Goal: Task Accomplishment & Management: Complete application form

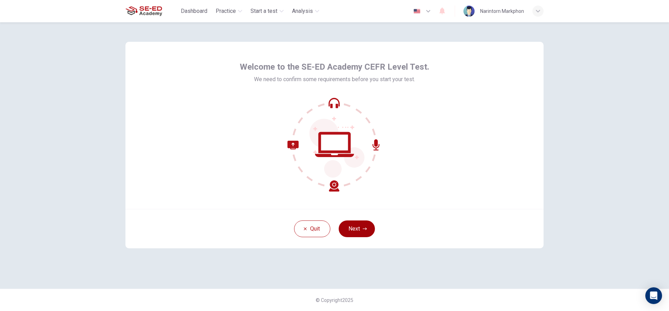
click at [342, 223] on button "Next" at bounding box center [357, 229] width 36 height 17
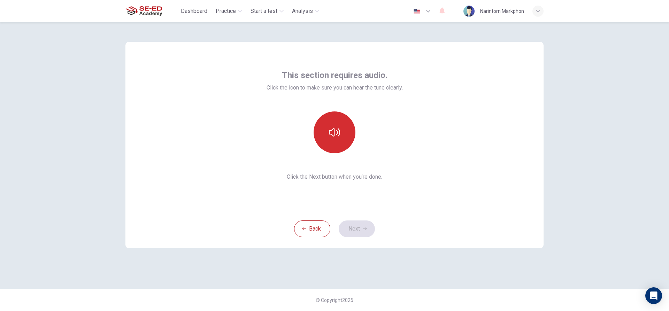
click at [338, 123] on button "button" at bounding box center [335, 133] width 42 height 42
click at [330, 138] on button "button" at bounding box center [335, 133] width 42 height 42
click at [332, 134] on icon "button" at bounding box center [334, 132] width 11 height 11
click at [333, 133] on icon "button" at bounding box center [334, 132] width 11 height 11
click at [340, 133] on button "button" at bounding box center [335, 133] width 42 height 42
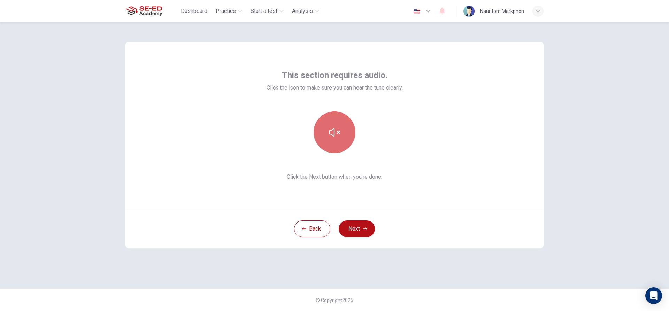
click at [340, 133] on button "button" at bounding box center [335, 133] width 42 height 42
click at [325, 130] on button "button" at bounding box center [335, 133] width 42 height 42
click at [332, 132] on icon "button" at bounding box center [334, 132] width 11 height 11
click at [332, 133] on icon "button" at bounding box center [334, 132] width 11 height 11
click at [324, 128] on button "button" at bounding box center [335, 133] width 42 height 42
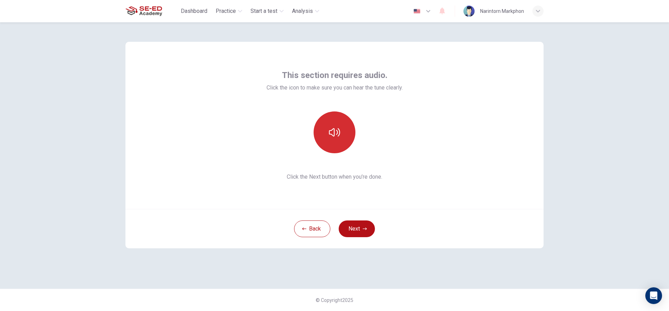
click at [325, 129] on button "button" at bounding box center [335, 133] width 42 height 42
click at [326, 132] on button "button" at bounding box center [335, 133] width 42 height 42
click at [342, 144] on button "button" at bounding box center [335, 133] width 42 height 42
click at [339, 139] on button "button" at bounding box center [335, 133] width 42 height 42
click at [360, 227] on button "Next" at bounding box center [357, 229] width 36 height 17
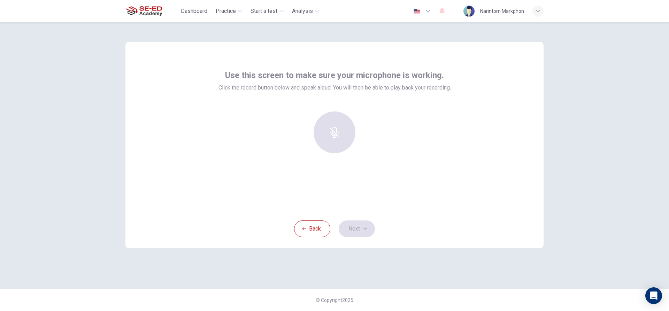
click at [338, 143] on div at bounding box center [334, 133] width 75 height 42
click at [331, 132] on icon "button" at bounding box center [334, 127] width 11 height 11
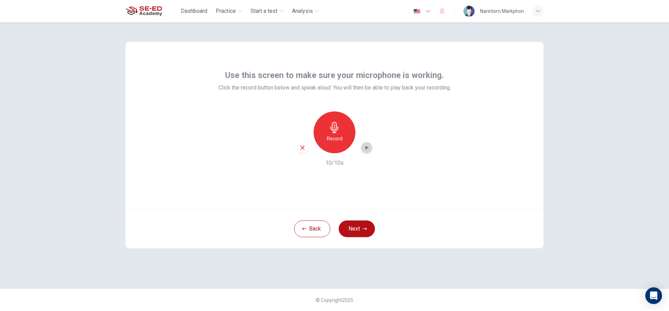
click at [361, 149] on div "button" at bounding box center [366, 147] width 11 height 11
click at [346, 133] on div "Record" at bounding box center [335, 133] width 42 height 42
click at [335, 129] on icon "button" at bounding box center [334, 127] width 8 height 11
click at [358, 232] on button "Next" at bounding box center [357, 229] width 36 height 17
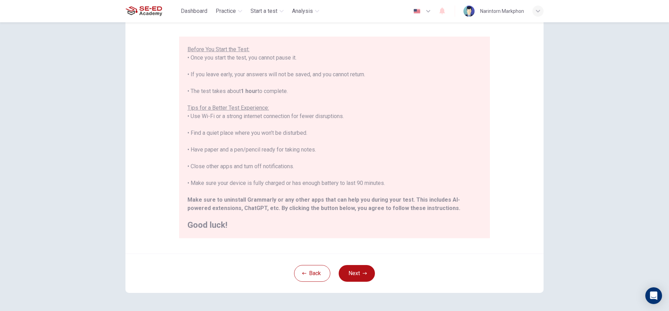
scroll to position [76, 0]
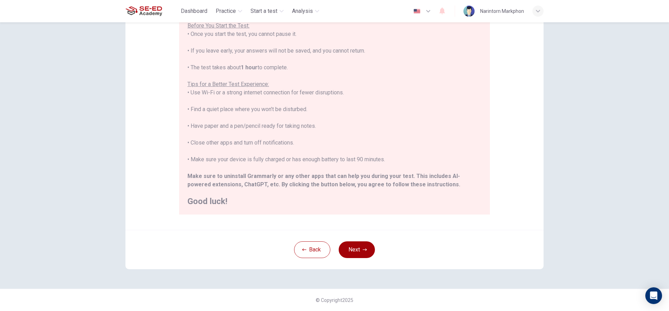
click at [366, 248] on button "Next" at bounding box center [357, 249] width 36 height 17
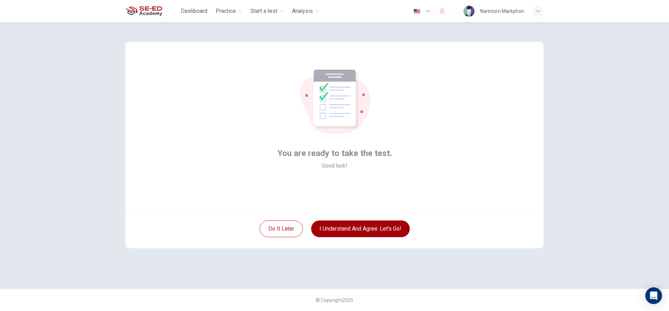
scroll to position [0, 0]
click at [373, 230] on button "I understand and agree. Let’s go!" at bounding box center [360, 229] width 99 height 17
click at [350, 231] on button "I understand and agree. Let’s go!" at bounding box center [360, 229] width 99 height 17
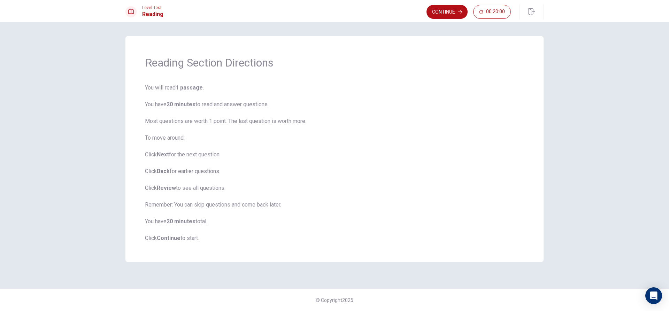
click at [181, 85] on b "1 passage" at bounding box center [189, 87] width 27 height 7
click at [192, 90] on b "1 passage" at bounding box center [189, 87] width 27 height 7
drag, startPoint x: 200, startPoint y: 208, endPoint x: 185, endPoint y: 220, distance: 19.5
click at [199, 209] on span "You will read 1 passage . You have 20 minutes to read and answer questions. Mos…" at bounding box center [334, 163] width 379 height 159
click at [183, 223] on b "20 minutes" at bounding box center [181, 221] width 29 height 7
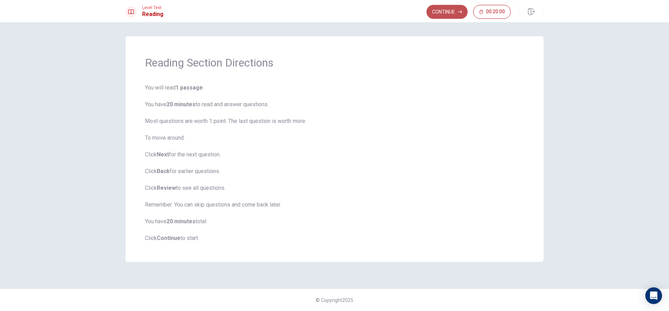
click at [435, 14] on button "Continue" at bounding box center [446, 12] width 41 height 14
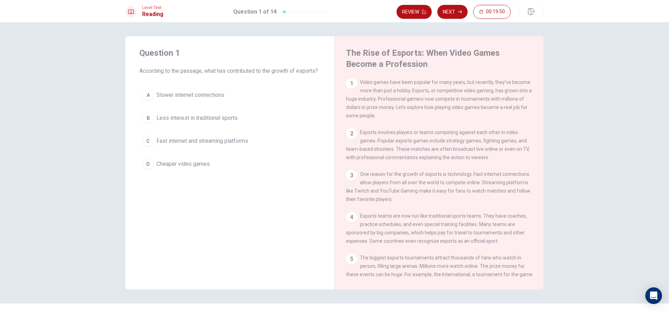
click at [140, 149] on button "C Fast internet and streaming platforms" at bounding box center [229, 140] width 181 height 17
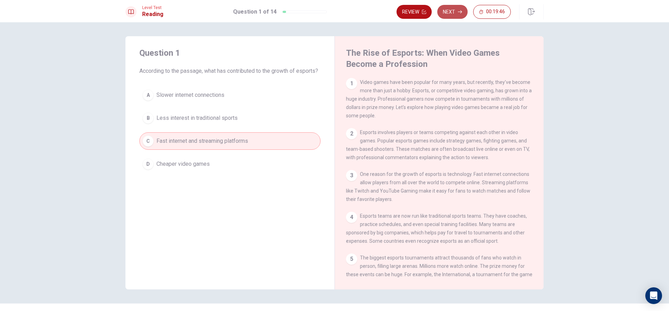
click at [458, 15] on button "Next" at bounding box center [452, 12] width 30 height 14
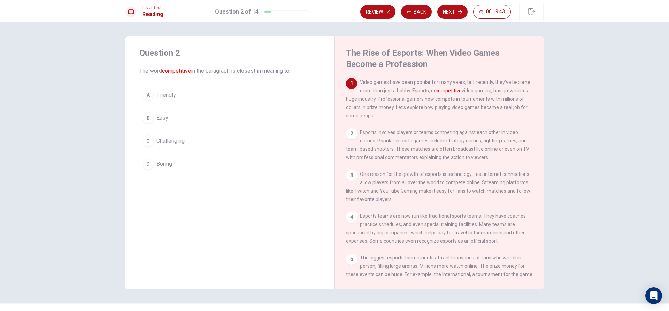
click at [372, 82] on span "Video games have been popular for many years, but recently, they've become more…" at bounding box center [438, 98] width 184 height 39
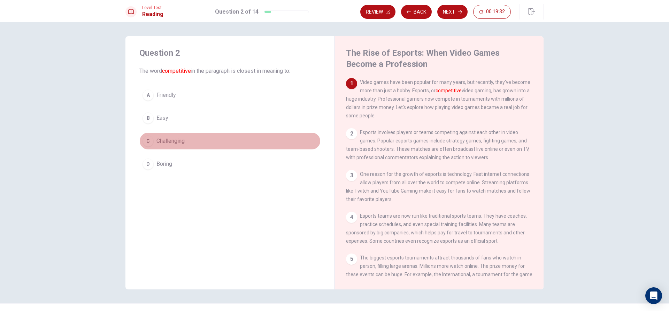
click at [149, 142] on div "C" at bounding box center [148, 141] width 11 height 11
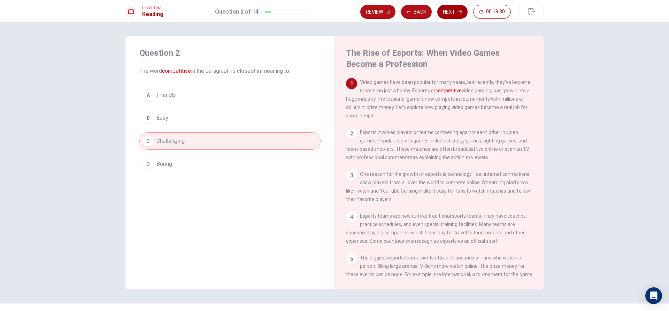
click at [458, 10] on icon "button" at bounding box center [460, 12] width 4 height 4
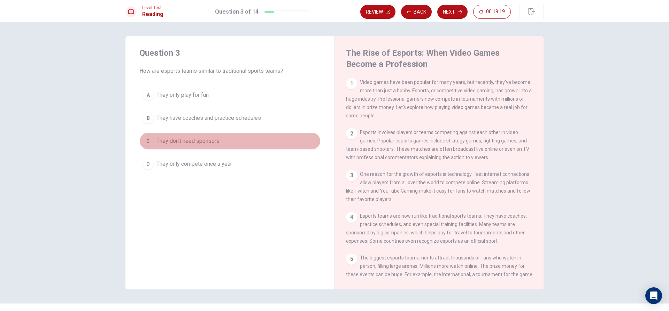
click at [156, 147] on button "C They don't need sponsors" at bounding box center [229, 140] width 181 height 17
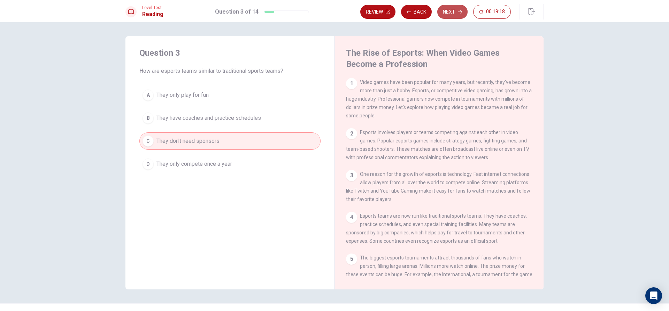
click at [452, 9] on button "Next" at bounding box center [452, 12] width 30 height 14
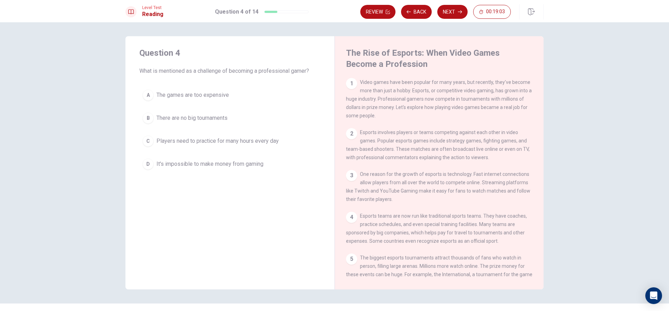
click at [148, 97] on div "A" at bounding box center [148, 95] width 11 height 11
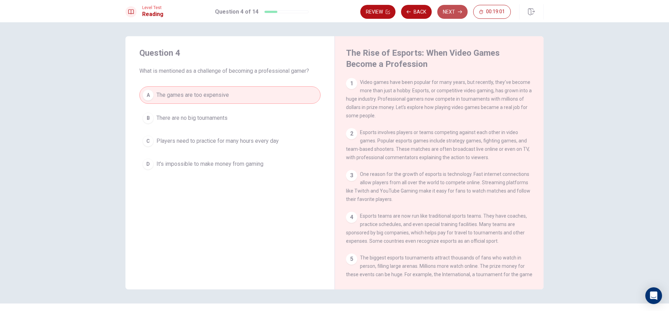
click at [458, 7] on button "Next" at bounding box center [452, 12] width 30 height 14
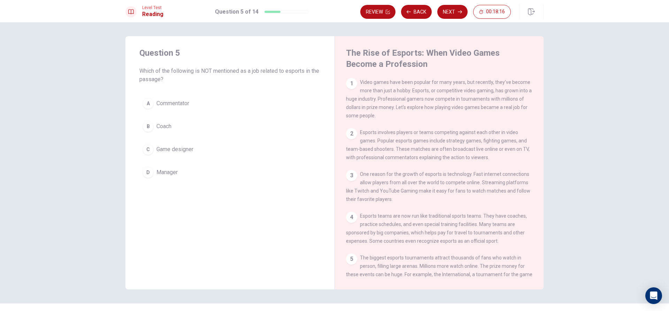
click at [145, 171] on div "D" at bounding box center [148, 172] width 11 height 11
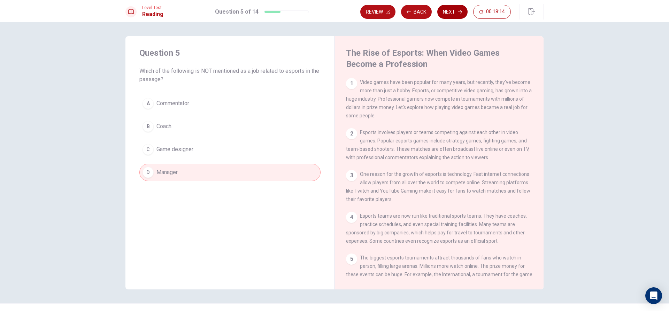
click at [455, 11] on button "Next" at bounding box center [452, 12] width 30 height 14
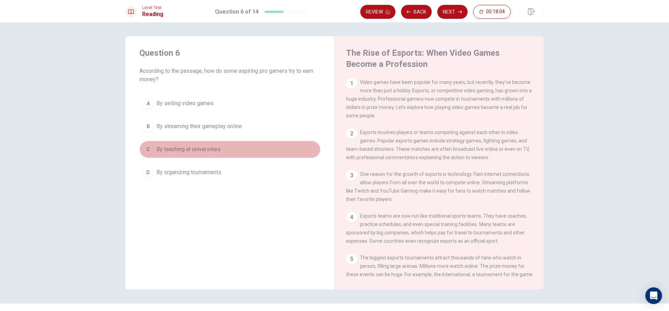
click at [166, 150] on span "By teaching at universities" at bounding box center [188, 149] width 64 height 8
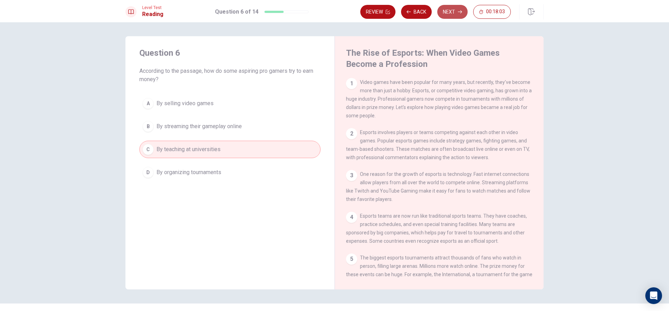
click at [459, 14] on icon "button" at bounding box center [460, 12] width 4 height 4
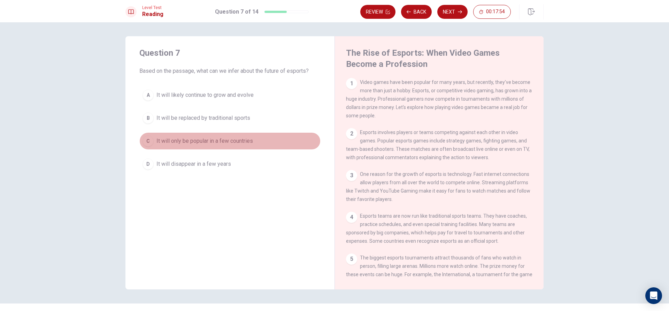
click at [207, 144] on span "It will only be popular in a few countries" at bounding box center [204, 141] width 97 height 8
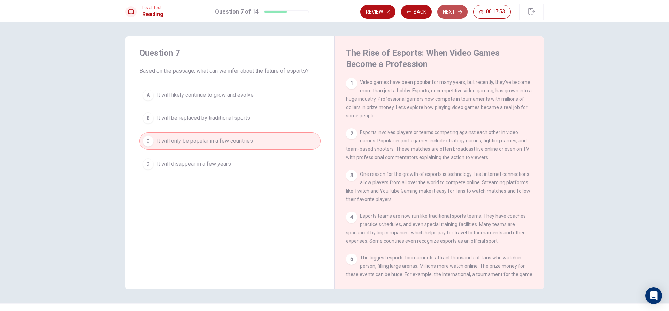
click at [451, 7] on button "Next" at bounding box center [452, 12] width 30 height 14
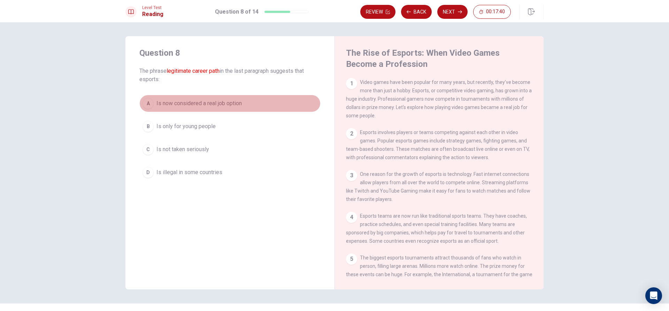
click at [153, 107] on button "A Is now considered a real job option" at bounding box center [229, 103] width 181 height 17
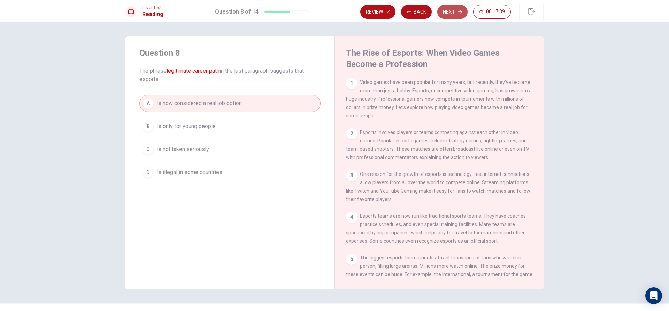
click at [451, 14] on button "Next" at bounding box center [452, 12] width 30 height 14
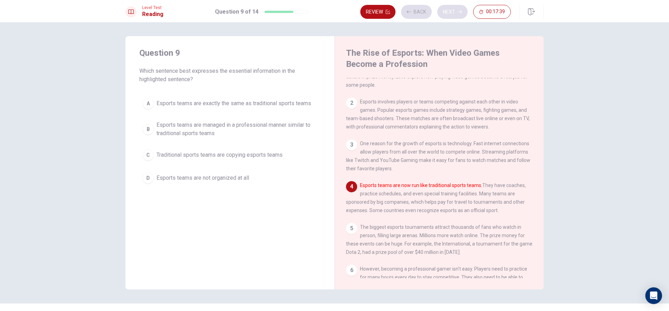
scroll to position [43, 0]
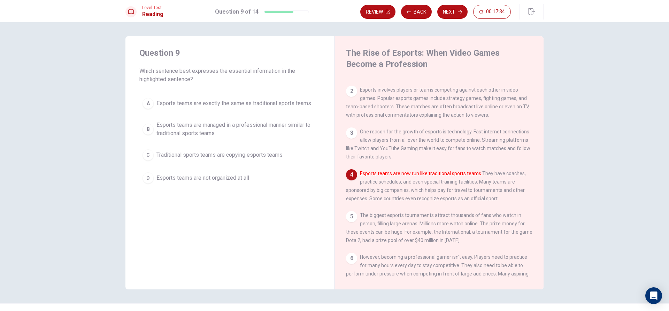
click at [156, 122] on span "Esports teams are managed in a professional manner similar to traditional sport…" at bounding box center [236, 129] width 161 height 17
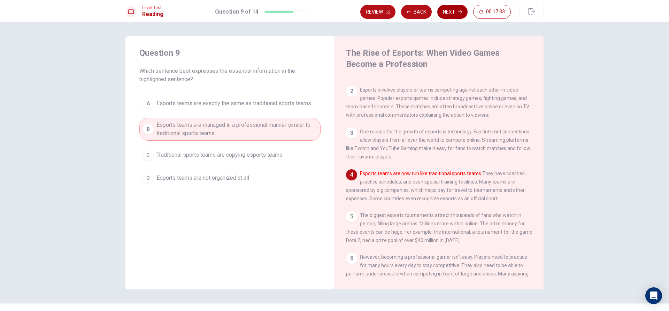
click at [457, 14] on button "Next" at bounding box center [452, 12] width 30 height 14
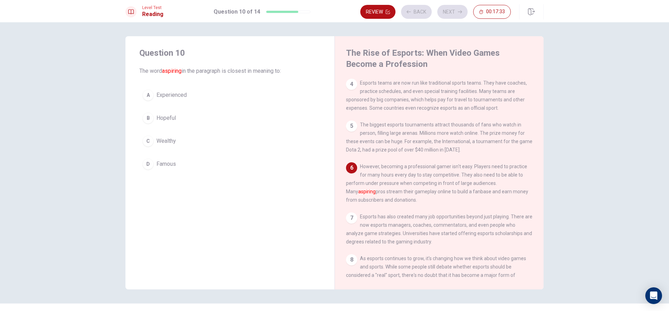
scroll to position [138, 0]
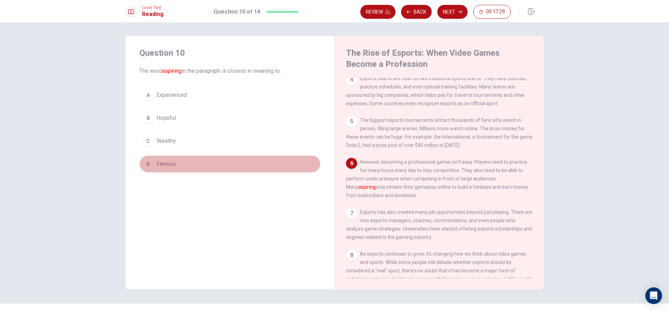
click at [158, 169] on button "D Famous" at bounding box center [229, 163] width 181 height 17
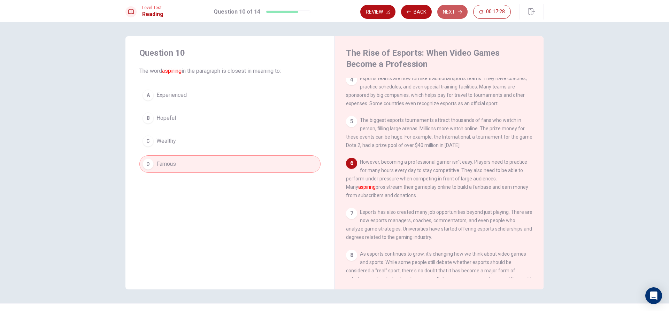
click at [456, 6] on button "Next" at bounding box center [452, 12] width 30 height 14
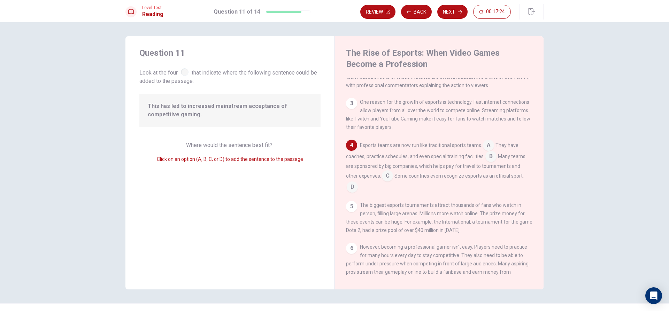
scroll to position [70, 0]
click at [270, 117] on span "This has led to increased mainstream acceptance of competitive gaming." at bounding box center [230, 110] width 164 height 17
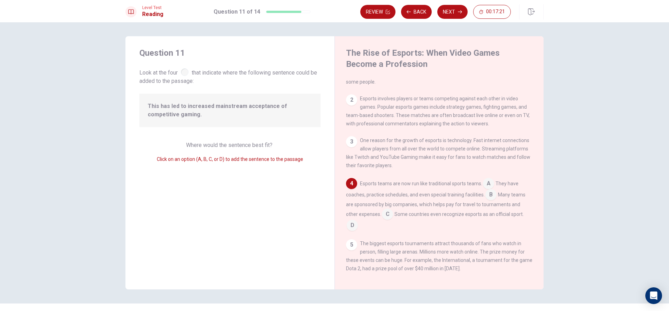
scroll to position [0, 0]
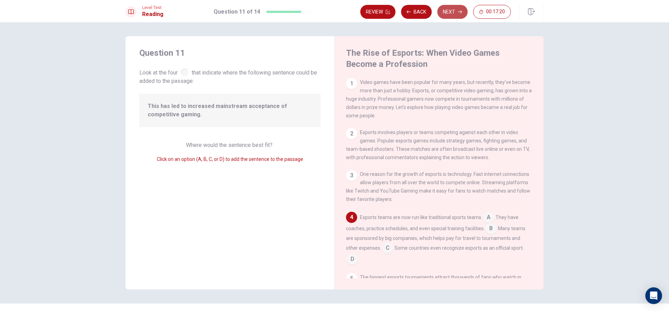
click at [457, 9] on button "Next" at bounding box center [452, 12] width 30 height 14
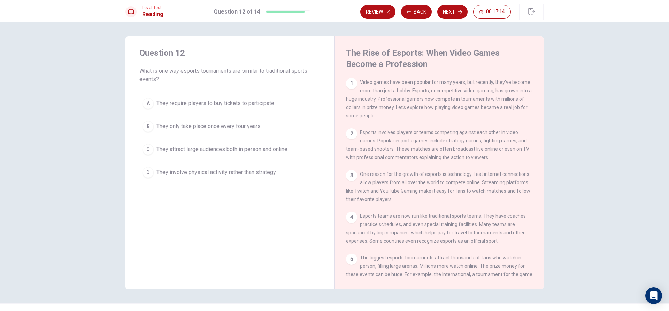
click at [150, 169] on div "D" at bounding box center [148, 172] width 11 height 11
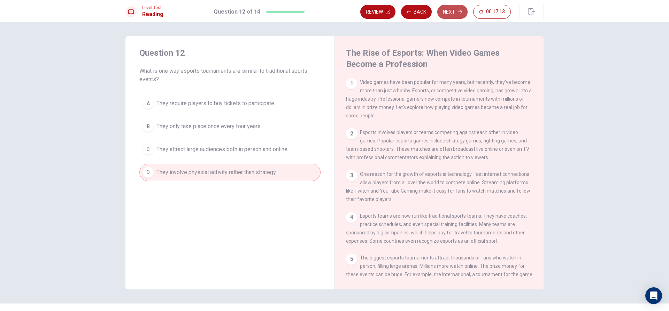
click at [456, 9] on button "Next" at bounding box center [452, 12] width 30 height 14
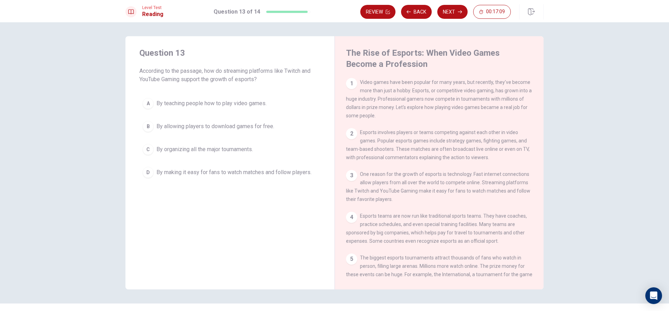
click at [147, 102] on div "A" at bounding box center [148, 103] width 11 height 11
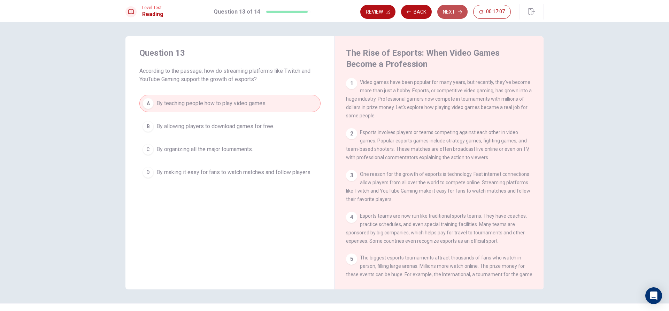
click at [454, 10] on button "Next" at bounding box center [452, 12] width 30 height 14
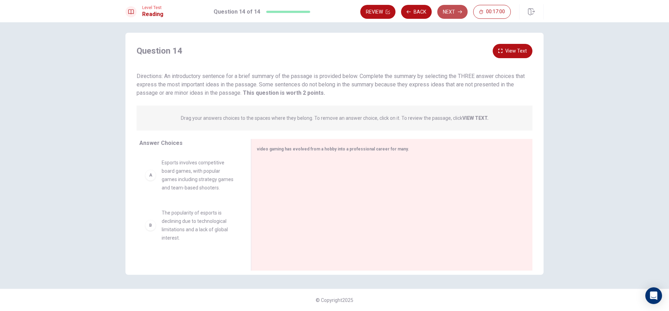
click at [446, 8] on button "Next" at bounding box center [452, 12] width 30 height 14
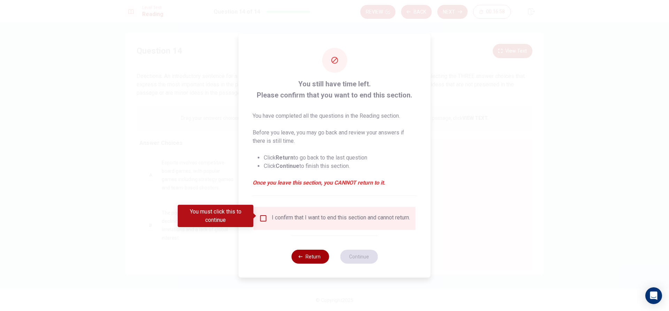
click at [306, 256] on button "Return" at bounding box center [310, 257] width 38 height 14
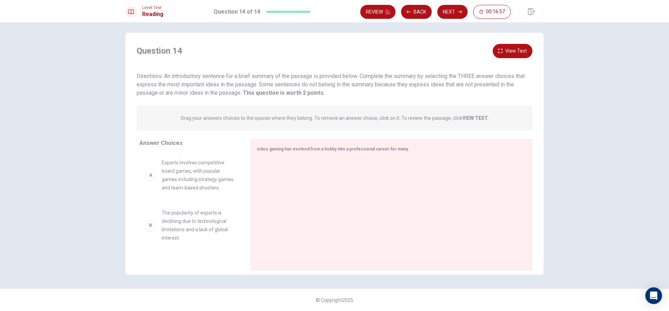
drag, startPoint x: 167, startPoint y: 188, endPoint x: 158, endPoint y: 189, distance: 9.1
click at [152, 187] on div "B The popularity of esports is declining due to technological limitations and a…" at bounding box center [189, 206] width 100 height 107
click at [151, 181] on div "A" at bounding box center [150, 175] width 11 height 11
drag, startPoint x: 240, startPoint y: 210, endPoint x: 220, endPoint y: 206, distance: 20.5
click at [240, 211] on div "A Esports involves competitive board games, with popular games including strate…" at bounding box center [192, 206] width 106 height 107
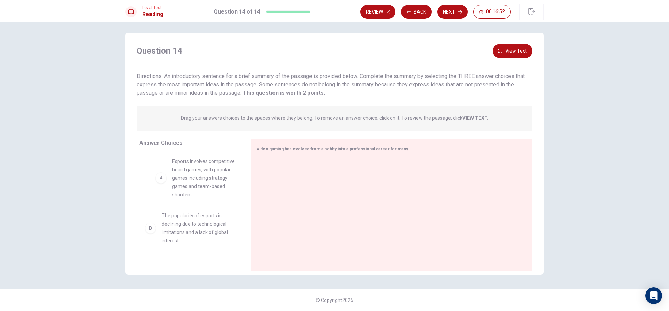
drag, startPoint x: 163, startPoint y: 188, endPoint x: 178, endPoint y: 184, distance: 15.8
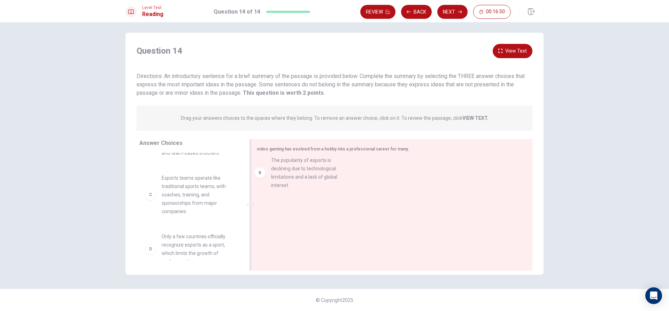
drag, startPoint x: 179, startPoint y: 200, endPoint x: 304, endPoint y: 173, distance: 128.0
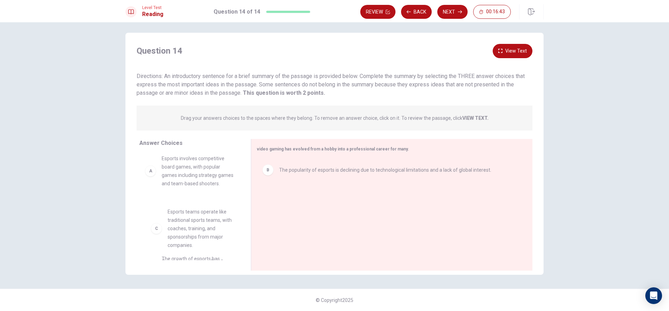
scroll to position [5, 0]
drag, startPoint x: 176, startPoint y: 238, endPoint x: 294, endPoint y: 206, distance: 122.7
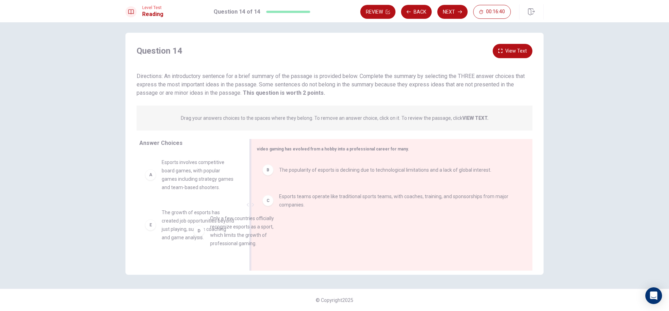
scroll to position [3, 0]
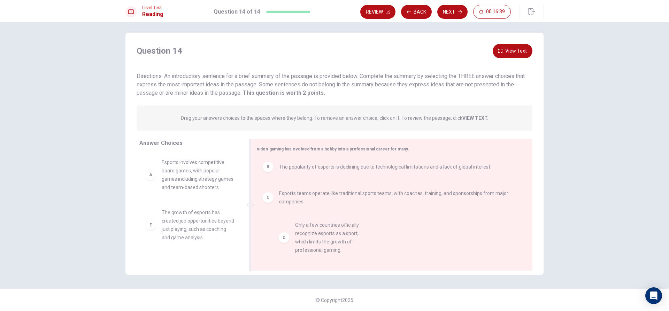
drag, startPoint x: 190, startPoint y: 232, endPoint x: 331, endPoint y: 235, distance: 141.1
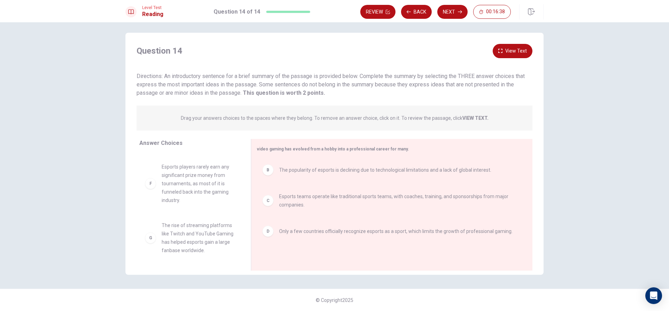
scroll to position [105, 0]
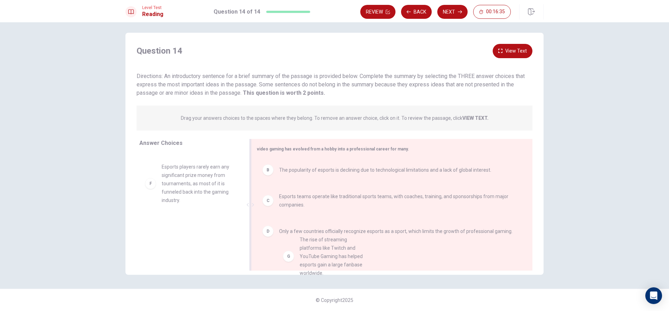
drag, startPoint x: 195, startPoint y: 228, endPoint x: 336, endPoint y: 242, distance: 141.4
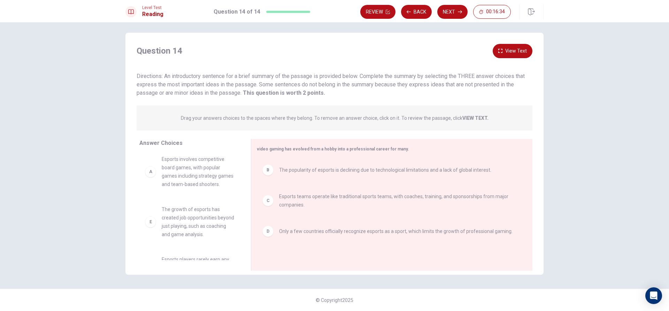
scroll to position [0, 0]
click at [456, 15] on button "Next" at bounding box center [452, 12] width 30 height 14
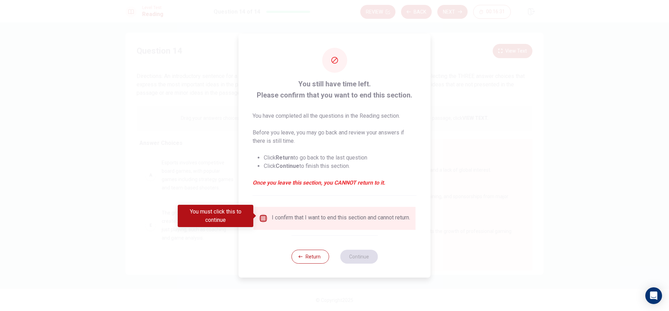
click at [262, 215] on input "You must click this to continue" at bounding box center [263, 218] width 8 height 8
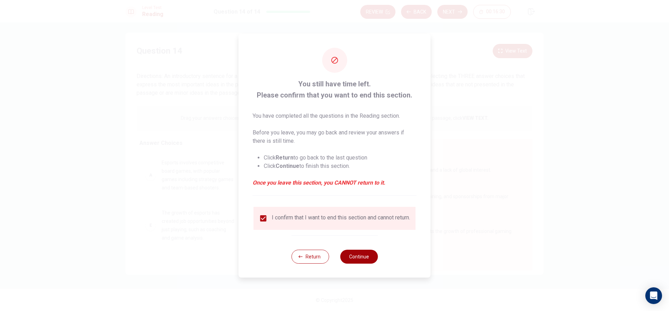
click at [358, 261] on button "Continue" at bounding box center [359, 257] width 38 height 14
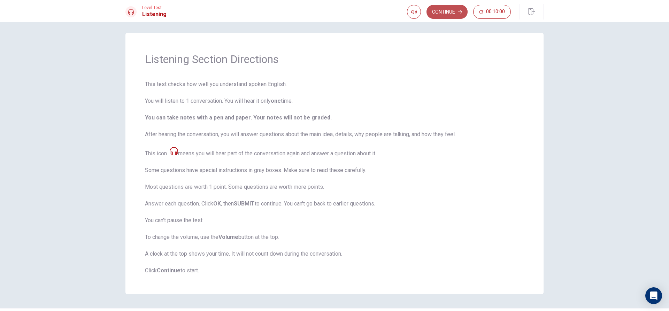
click at [447, 16] on button "Continue" at bounding box center [446, 12] width 41 height 14
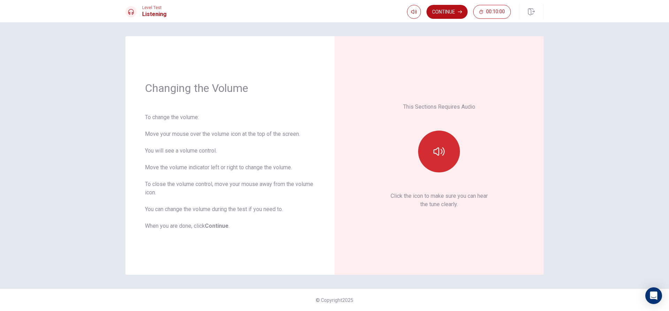
click at [443, 146] on icon "button" at bounding box center [438, 151] width 11 height 11
click at [442, 14] on button "Continue" at bounding box center [446, 12] width 41 height 14
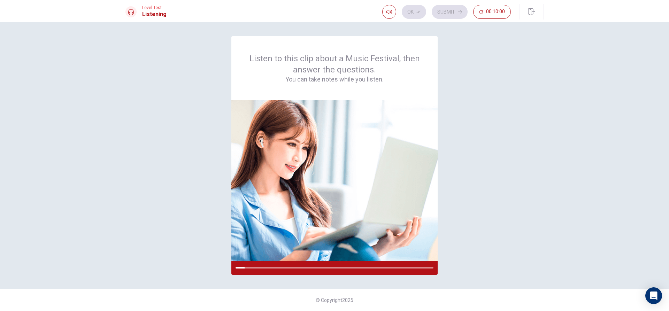
click at [476, 66] on div "Listen to this clip about a Music Festival, then answer the questions. You can …" at bounding box center [334, 155] width 418 height 239
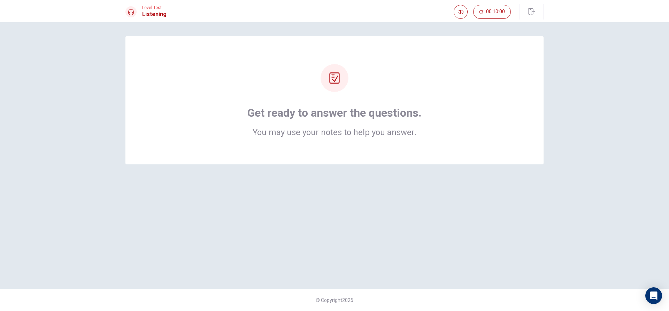
click at [341, 79] on div at bounding box center [335, 78] width 28 height 28
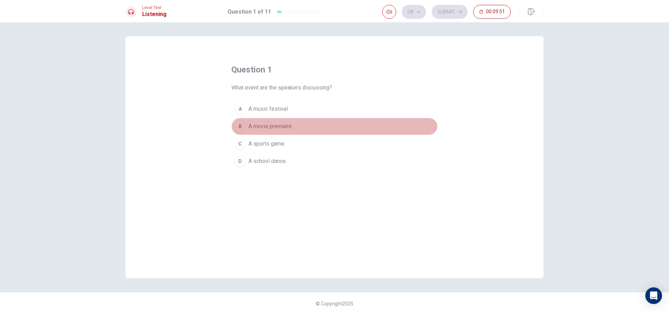
click at [261, 122] on span "A movie premiere." at bounding box center [270, 126] width 44 height 8
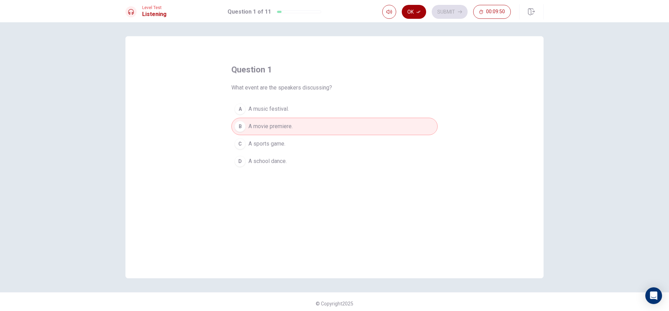
click at [419, 12] on icon "button" at bounding box center [418, 12] width 4 height 2
click at [449, 13] on button "Submit" at bounding box center [450, 12] width 36 height 14
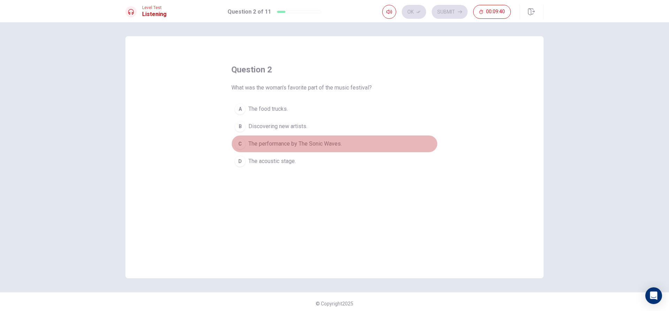
click at [311, 144] on span "The performance by The Sonic Waves." at bounding box center [294, 144] width 93 height 8
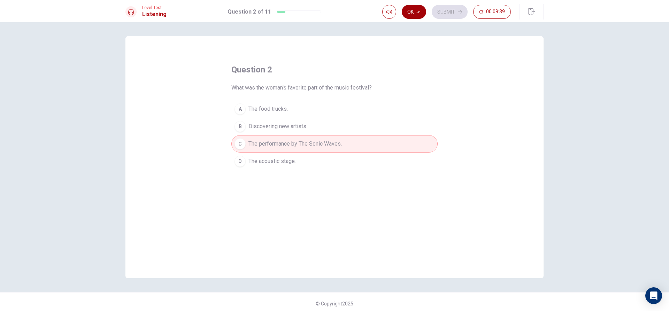
click at [412, 15] on button "Ok" at bounding box center [414, 12] width 24 height 14
click at [446, 14] on button "Submit" at bounding box center [450, 12] width 36 height 14
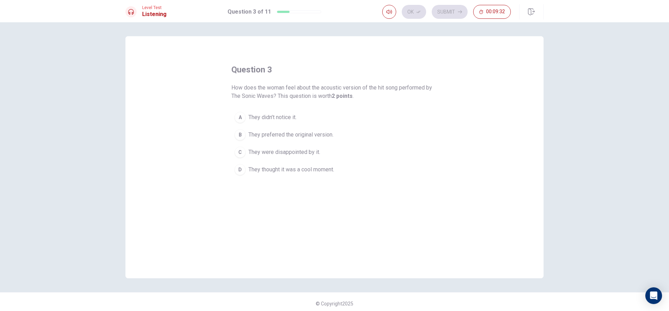
drag, startPoint x: 240, startPoint y: 115, endPoint x: 248, endPoint y: 113, distance: 7.8
click at [241, 115] on div "A" at bounding box center [240, 117] width 11 height 11
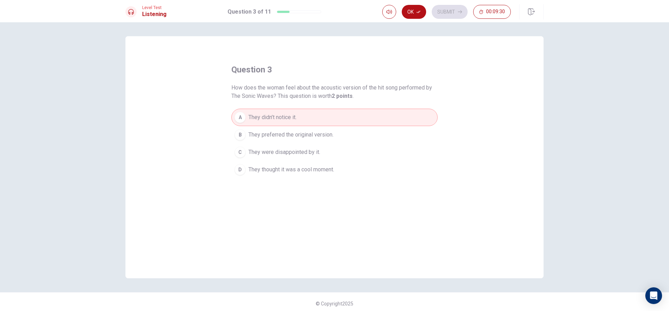
drag, startPoint x: 271, startPoint y: 169, endPoint x: 370, endPoint y: 97, distance: 122.2
click at [272, 168] on span "They thought it was a cool moment." at bounding box center [291, 170] width 86 height 8
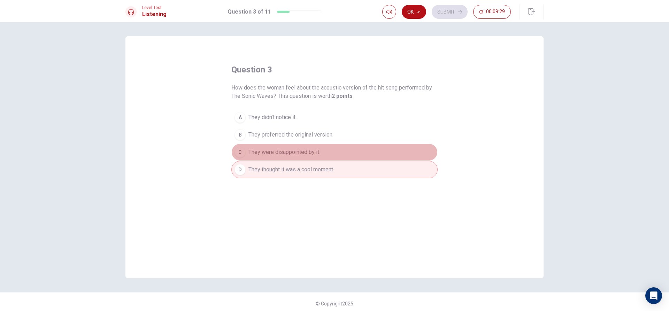
click at [304, 155] on span "They were disappointed by it." at bounding box center [284, 152] width 72 height 8
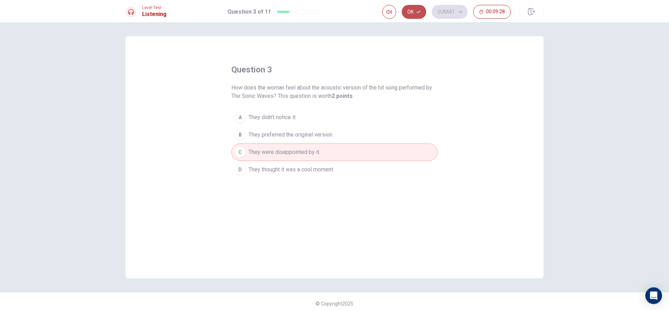
click at [417, 13] on icon "button" at bounding box center [418, 12] width 4 height 4
click at [451, 11] on button "Submit" at bounding box center [450, 12] width 36 height 14
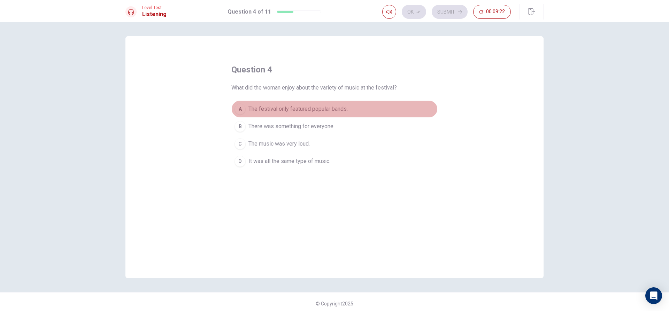
click at [293, 108] on span "The festival only featured popular bands." at bounding box center [297, 109] width 99 height 8
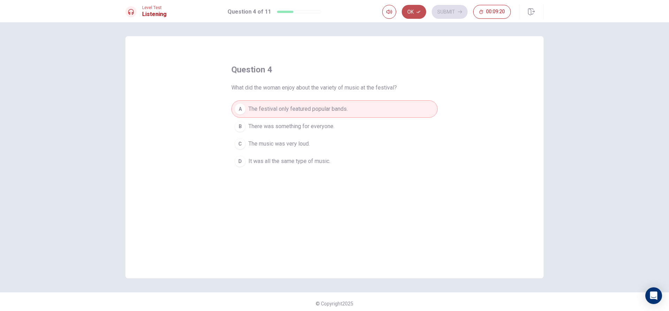
click at [422, 15] on button "Ok" at bounding box center [414, 12] width 24 height 14
click at [443, 13] on button "Submit" at bounding box center [450, 12] width 36 height 14
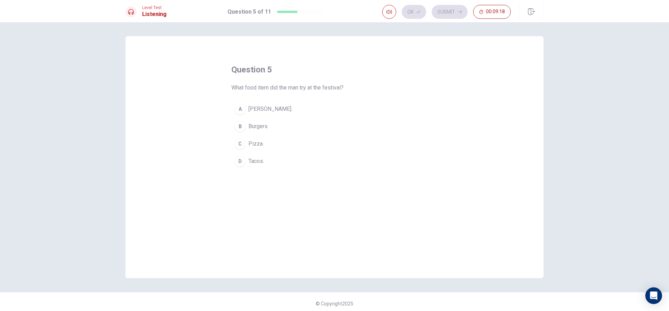
drag, startPoint x: 249, startPoint y: 148, endPoint x: 269, endPoint y: 129, distance: 27.4
click at [249, 148] on button "C Pizza." at bounding box center [334, 143] width 206 height 17
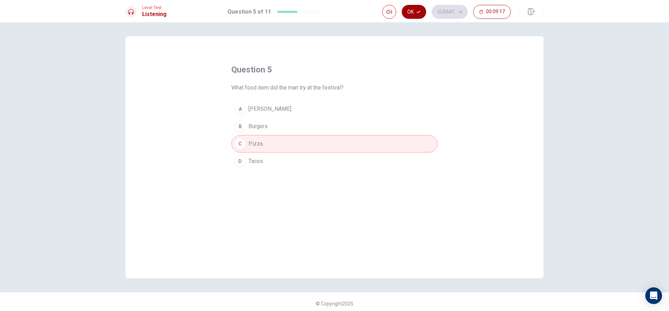
click at [414, 8] on button "Ok" at bounding box center [414, 12] width 24 height 14
click at [443, 11] on button "Submit" at bounding box center [450, 12] width 36 height 14
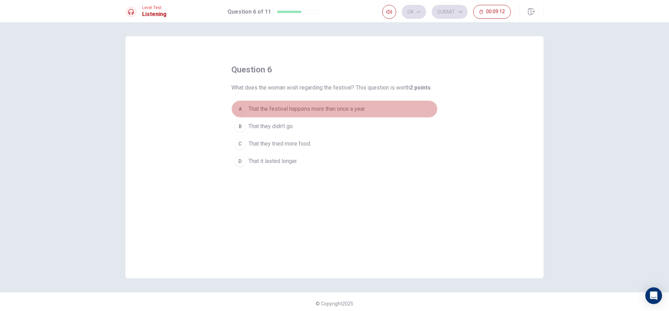
click at [257, 111] on span "That the festival happens more than once a year." at bounding box center [306, 109] width 117 height 8
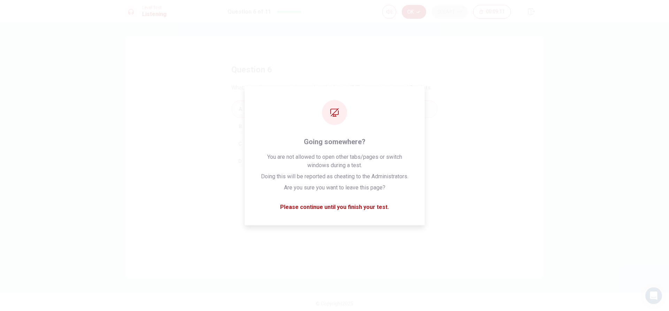
click at [418, 9] on button "Ok" at bounding box center [414, 12] width 24 height 14
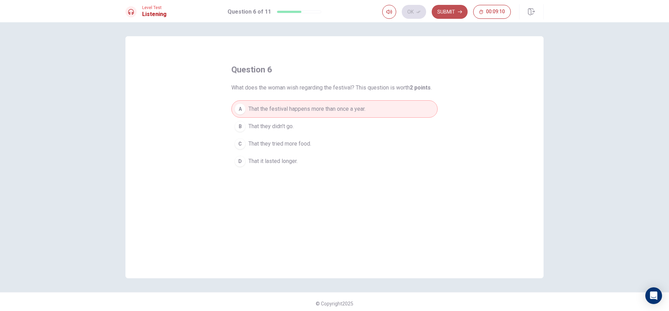
click at [439, 14] on button "Submit" at bounding box center [450, 12] width 36 height 14
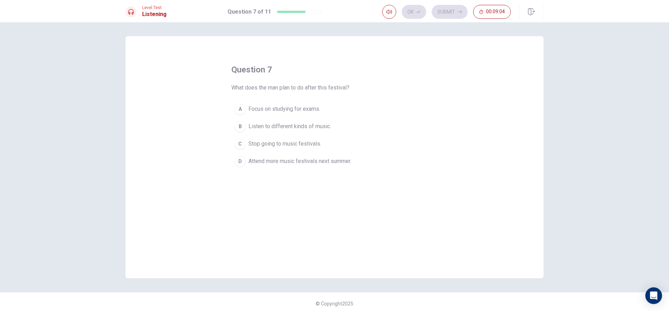
drag, startPoint x: 288, startPoint y: 110, endPoint x: 315, endPoint y: 96, distance: 30.6
click at [289, 110] on span "Focus on studying for exams." at bounding box center [284, 109] width 72 height 8
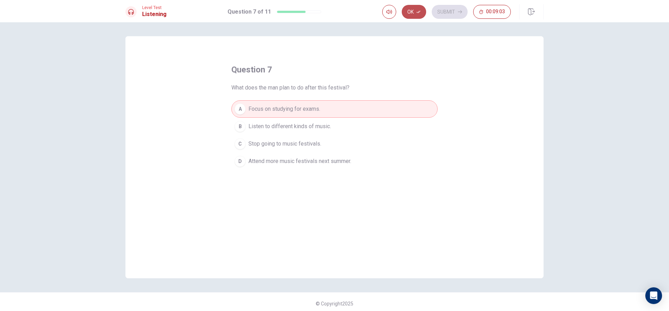
drag, startPoint x: 408, startPoint y: 7, endPoint x: 420, endPoint y: 11, distance: 13.2
click at [409, 7] on button "Ok" at bounding box center [414, 12] width 24 height 14
click at [440, 11] on button "Submit" at bounding box center [450, 12] width 36 height 14
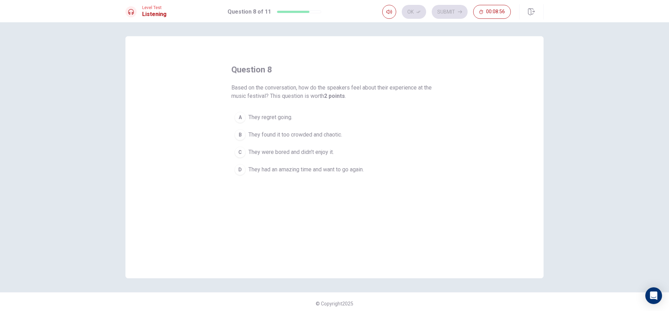
click at [254, 174] on button "D They had an amazing time and want to go again." at bounding box center [334, 169] width 206 height 17
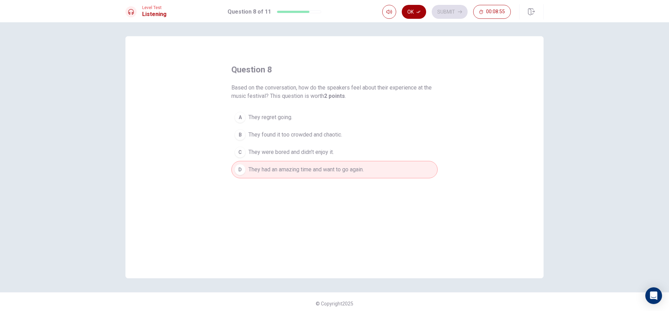
click at [420, 11] on icon "button" at bounding box center [418, 12] width 4 height 4
click at [433, 12] on button "Submit" at bounding box center [450, 12] width 36 height 14
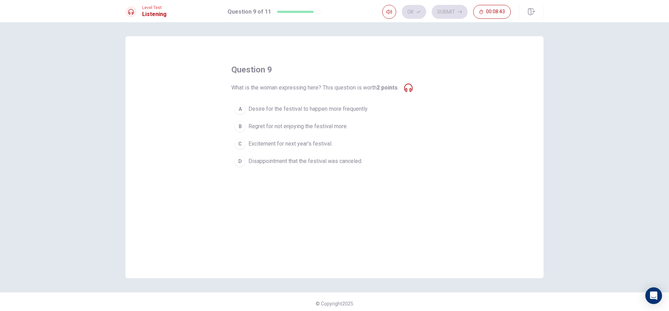
click at [258, 149] on button "C Excitement for next year’s festival." at bounding box center [334, 143] width 206 height 17
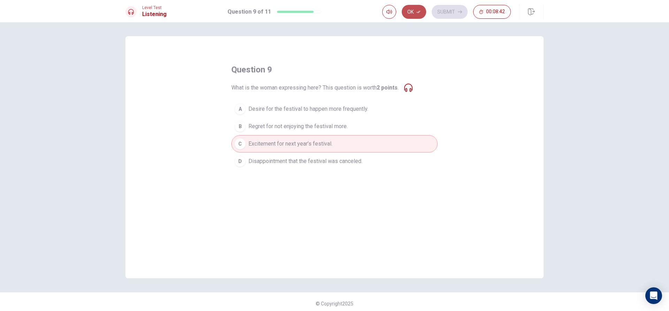
click at [416, 16] on button "Ok" at bounding box center [414, 12] width 24 height 14
click at [441, 13] on button "Submit" at bounding box center [450, 12] width 36 height 14
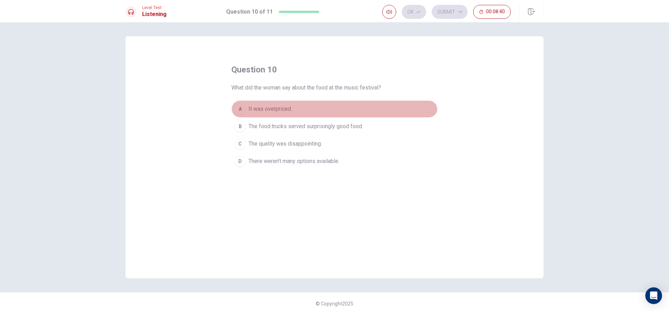
click at [284, 117] on button "A It was overpriced." at bounding box center [334, 108] width 206 height 17
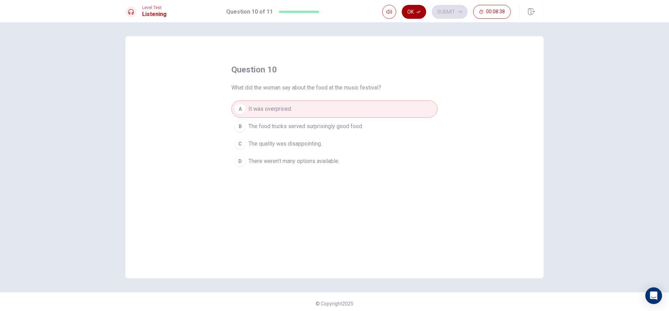
click at [417, 11] on icon "button" at bounding box center [418, 12] width 4 height 4
click at [451, 15] on button "Submit" at bounding box center [450, 12] width 36 height 14
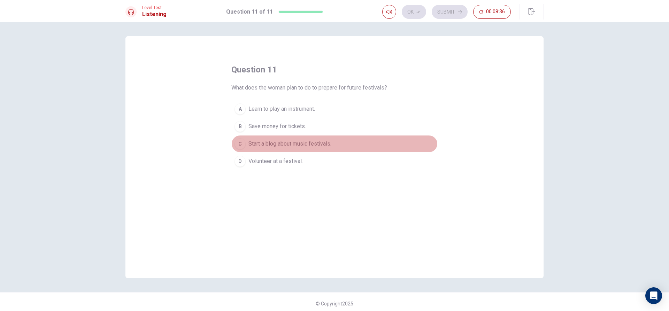
click at [280, 151] on button "C Start a blog about music festivals." at bounding box center [334, 143] width 206 height 17
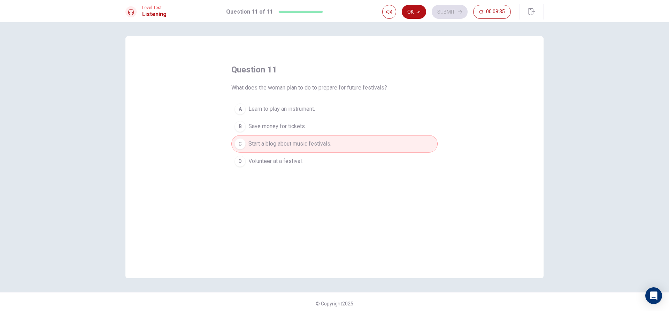
click at [415, 11] on button "Ok" at bounding box center [414, 12] width 24 height 14
click at [447, 14] on button "Submit" at bounding box center [450, 12] width 36 height 14
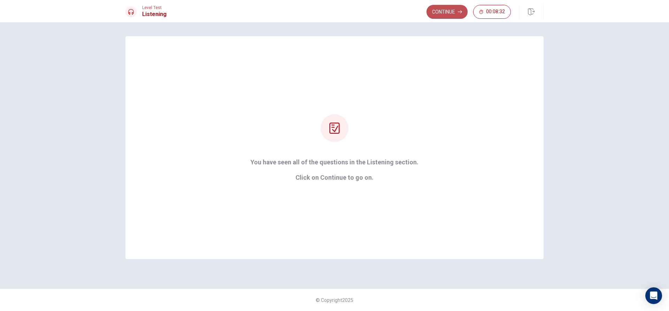
click at [433, 11] on button "Continue" at bounding box center [446, 12] width 41 height 14
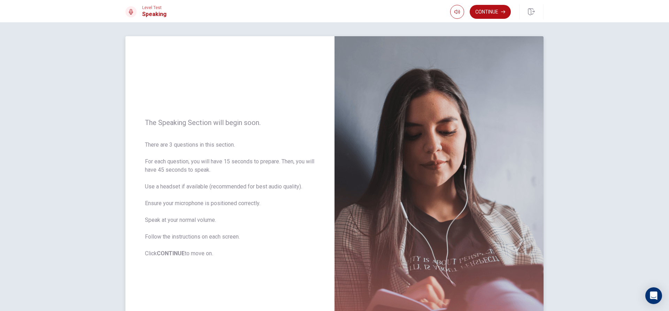
click at [210, 219] on span "There are 3 questions in this section. For each question, you will have 15 seco…" at bounding box center [230, 199] width 170 height 117
click at [480, 11] on button "Continue" at bounding box center [490, 12] width 41 height 14
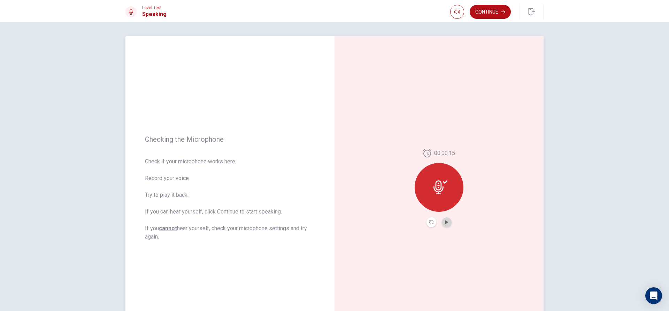
click at [448, 222] on button "Play Audio" at bounding box center [447, 222] width 10 height 10
click at [448, 223] on button "Pause Audio" at bounding box center [447, 222] width 10 height 10
click at [445, 223] on icon "Play Audio" at bounding box center [446, 222] width 3 height 4
click at [445, 223] on icon "Pause Audio" at bounding box center [447, 222] width 4 height 4
click at [443, 203] on div at bounding box center [439, 187] width 49 height 49
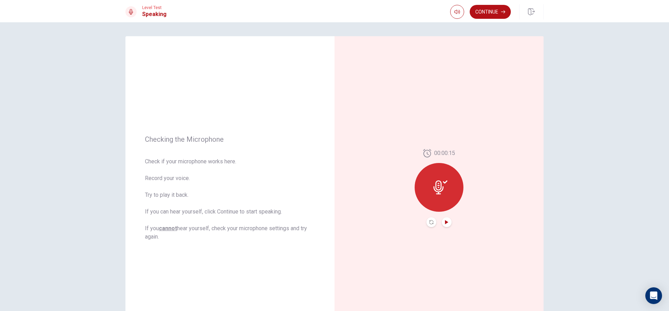
click at [440, 223] on div at bounding box center [438, 222] width 25 height 10
click at [442, 223] on button "Play Audio" at bounding box center [447, 222] width 10 height 10
click at [448, 223] on button "Play Audio" at bounding box center [447, 222] width 10 height 10
click at [447, 226] on button "Pause Audio" at bounding box center [447, 222] width 10 height 10
click at [440, 188] on icon at bounding box center [438, 187] width 10 height 14
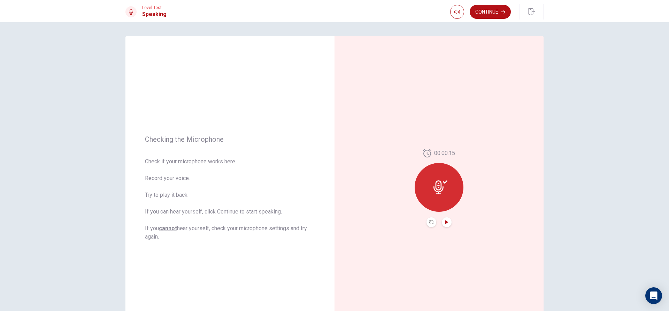
click at [445, 227] on button "Play Audio" at bounding box center [447, 222] width 10 height 10
drag, startPoint x: 432, startPoint y: 194, endPoint x: 454, endPoint y: 215, distance: 29.8
click at [436, 195] on div at bounding box center [439, 187] width 49 height 49
click at [447, 219] on button "Pause Audio" at bounding box center [447, 222] width 10 height 10
click at [446, 221] on icon "Play Audio" at bounding box center [447, 222] width 4 height 4
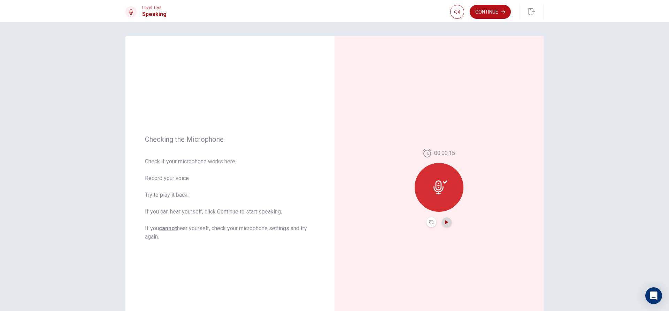
click at [445, 222] on icon "Play Audio" at bounding box center [446, 222] width 3 height 4
click at [442, 223] on button "Pause Audio" at bounding box center [447, 222] width 10 height 10
click at [443, 197] on div at bounding box center [439, 187] width 49 height 49
click at [489, 15] on button "Continue" at bounding box center [490, 12] width 41 height 14
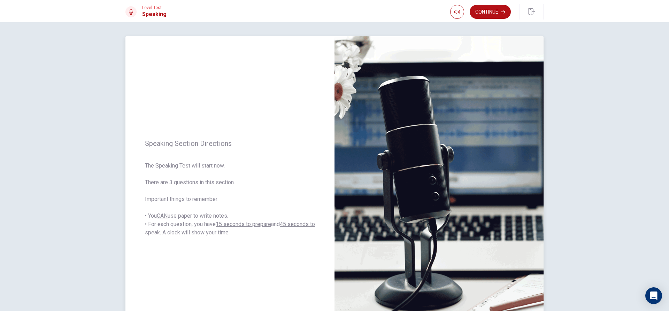
scroll to position [65, 0]
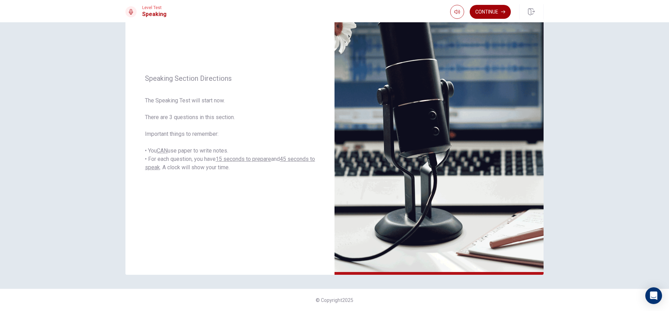
click at [499, 14] on button "Continue" at bounding box center [490, 12] width 41 height 14
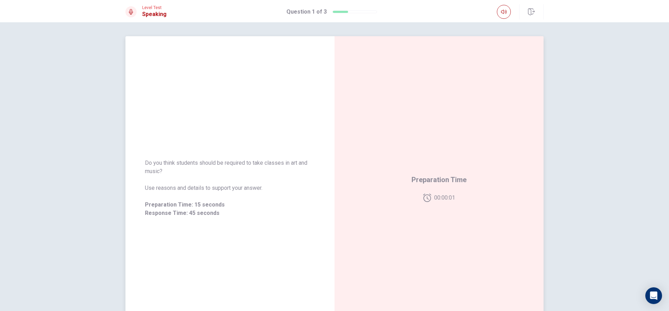
drag, startPoint x: 447, startPoint y: 155, endPoint x: 444, endPoint y: 164, distance: 8.8
click at [446, 160] on div "Preparation Time 00:00:01" at bounding box center [439, 188] width 209 height 304
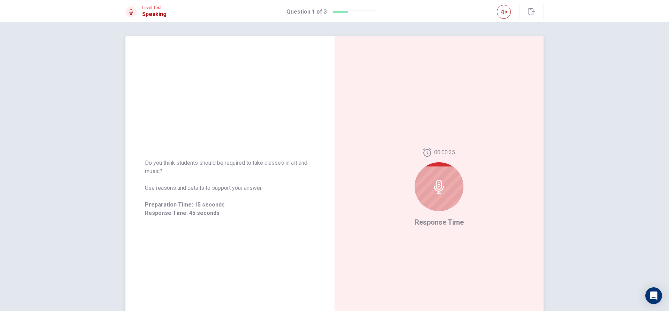
click at [439, 183] on icon at bounding box center [439, 187] width 14 height 14
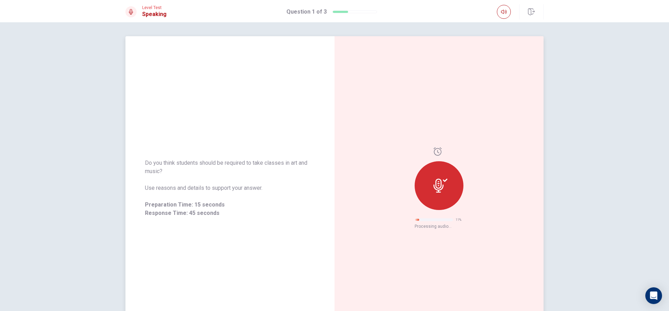
click at [440, 183] on icon at bounding box center [438, 186] width 10 height 14
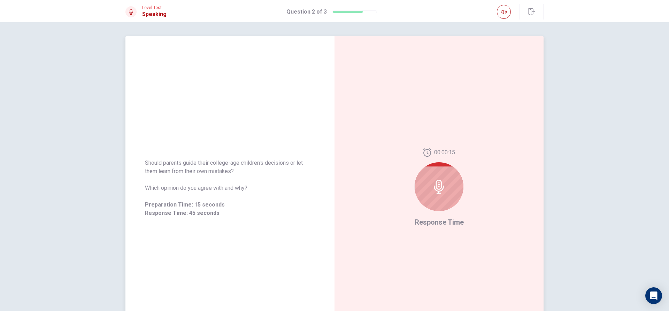
drag, startPoint x: 417, startPoint y: 179, endPoint x: 452, endPoint y: 180, distance: 34.5
click at [417, 179] on div at bounding box center [439, 186] width 49 height 49
click at [452, 180] on div at bounding box center [439, 186] width 49 height 49
click at [456, 174] on div at bounding box center [439, 186] width 49 height 49
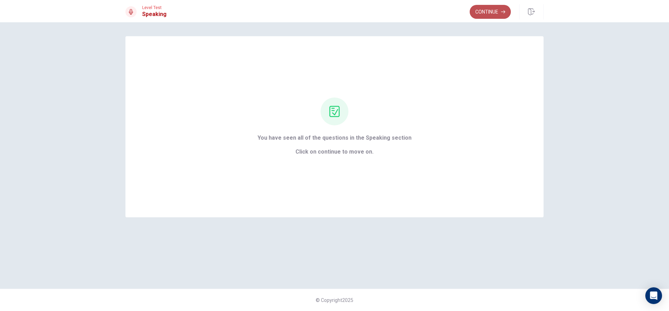
click at [486, 9] on button "Continue" at bounding box center [490, 12] width 41 height 14
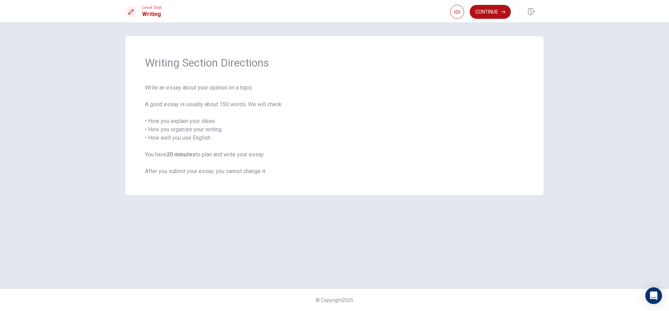
click at [483, 51] on div "Writing Section Directions Write an essay about your opinion on a topic. A good…" at bounding box center [334, 115] width 418 height 159
click at [491, 10] on button "Continue" at bounding box center [490, 12] width 41 height 14
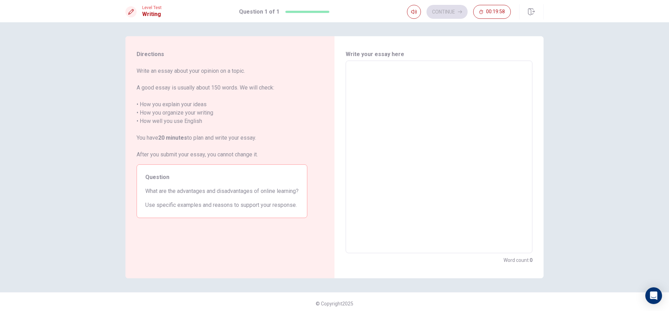
click at [199, 189] on span "What are the advantages and disadvantages of online learning?" at bounding box center [221, 191] width 153 height 8
click at [400, 126] on textarea at bounding box center [439, 157] width 177 height 181
type textarea "w"
type textarea "x"
type textarea "l"
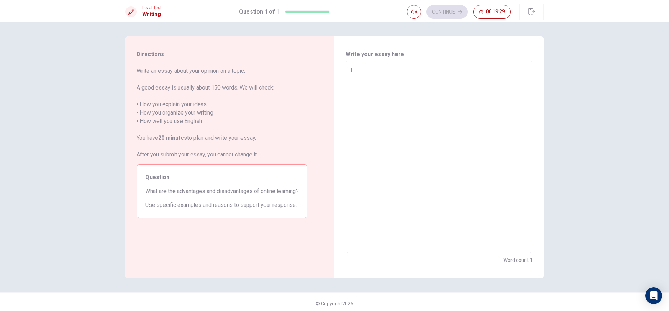
type textarea "x"
type textarea "l"
type textarea "x"
type textarea "l"
type textarea "x"
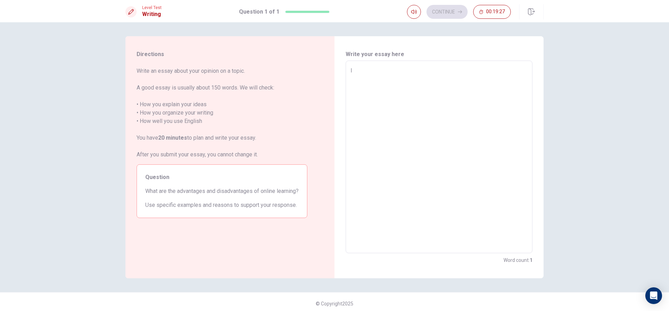
type textarea "l"
type textarea "x"
type textarea "[PERSON_NAME]"
type textarea "x"
type textarea "l wi"
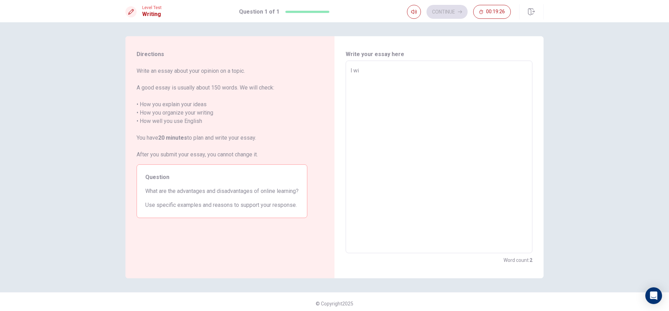
type textarea "x"
type textarea "l wil"
type textarea "x"
type textarea "l will"
type textarea "x"
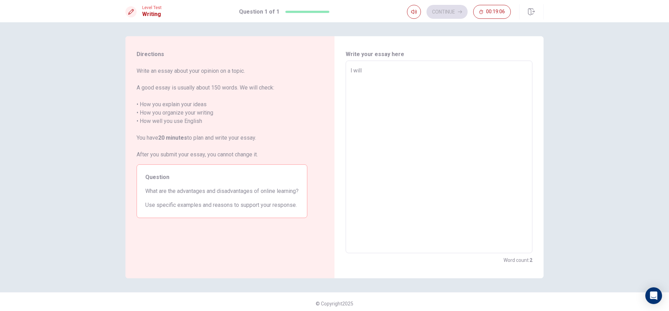
type textarea "l will"
type textarea "x"
type textarea "l will p"
type textarea "x"
type textarea "l will pl"
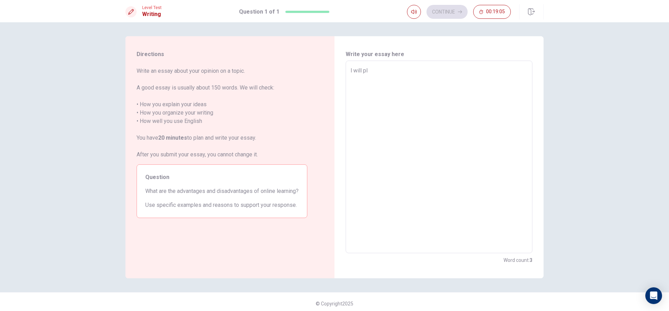
type textarea "x"
type textarea "l will pla"
type textarea "x"
type textarea "l will play"
type textarea "x"
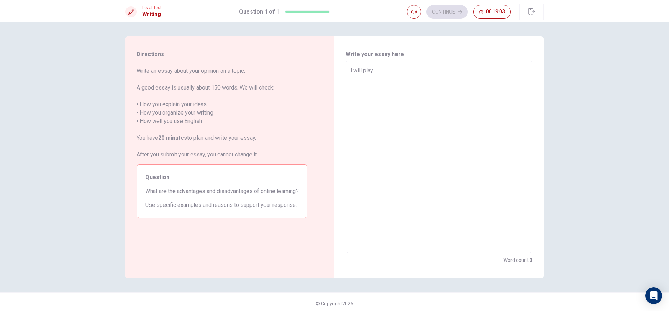
type textarea "l will play"
type textarea "x"
type textarea "l will play f"
type textarea "x"
type textarea "l will play fo"
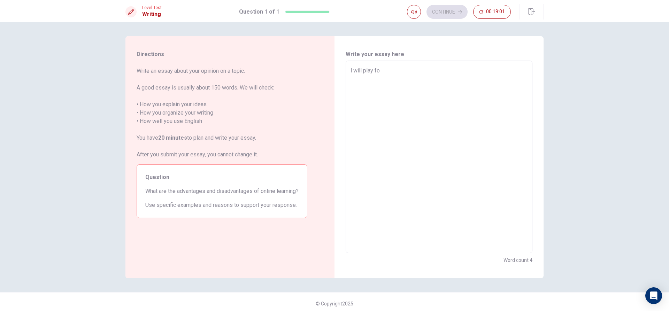
type textarea "x"
type textarea "l will play foo"
type textarea "x"
type textarea "l will play food"
type textarea "x"
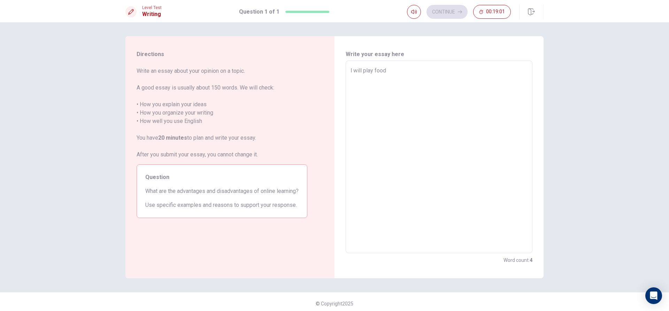
type textarea "l will play food"
type textarea "x"
type textarea "l will play food b"
type textarea "x"
type textarea "l will play food bo"
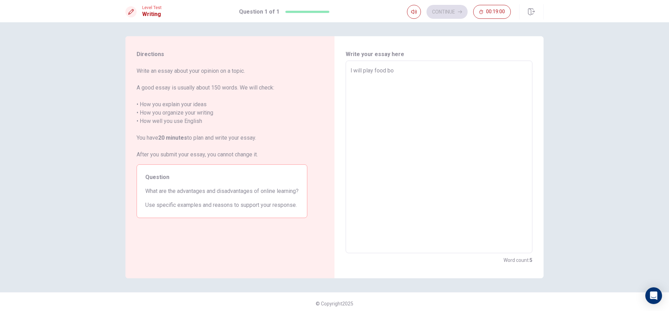
type textarea "x"
type textarea "l will play food b"
type textarea "x"
type textarea "l will play food bl"
type textarea "x"
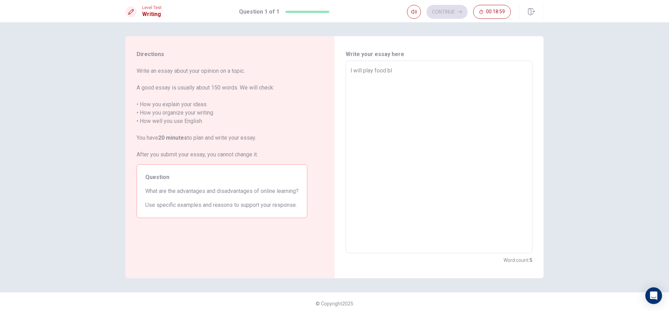
type textarea "l will play food blo"
type textarea "x"
type textarea "l will play food bloo"
type textarea "x"
type textarea "l will play food blook"
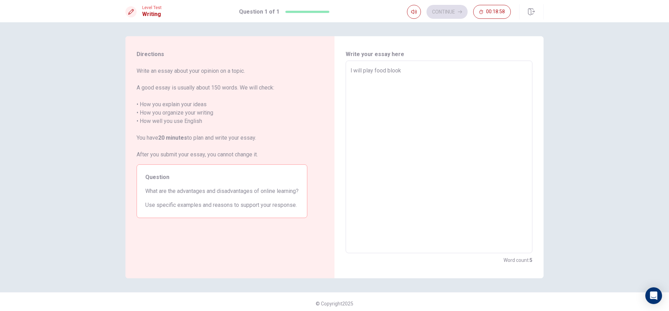
type textarea "x"
type textarea "l will play food bloo"
type textarea "x"
type textarea "l will play food blo"
type textarea "x"
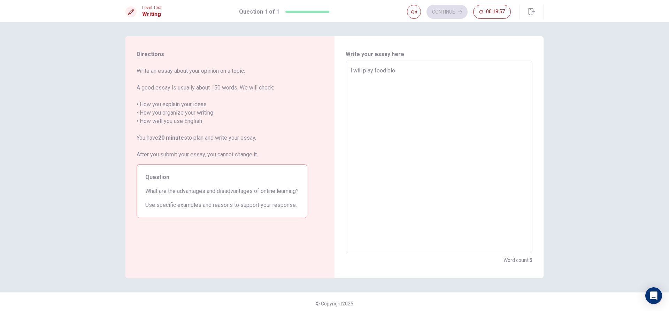
type textarea "l will play food bl"
type textarea "x"
type textarea "l will play food b"
type textarea "x"
type textarea "l will play food bo"
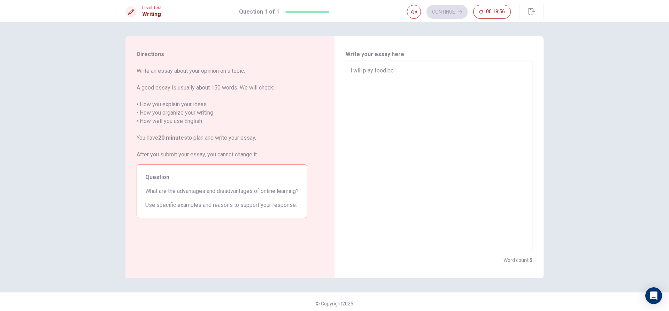
type textarea "x"
type textarea "l will play food boo"
type textarea "x"
type textarea "l will play food bo"
type textarea "x"
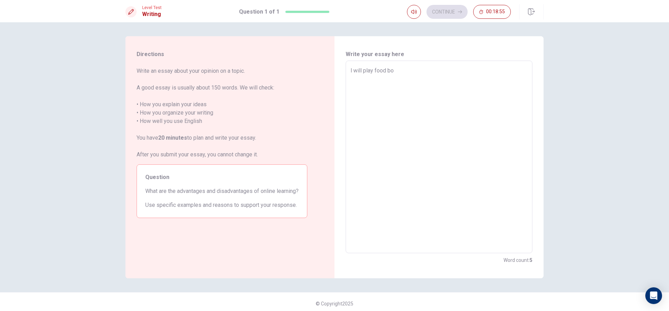
type textarea "l will play food b"
type textarea "x"
type textarea "l will play food bo"
type textarea "x"
type textarea "l will play food boo"
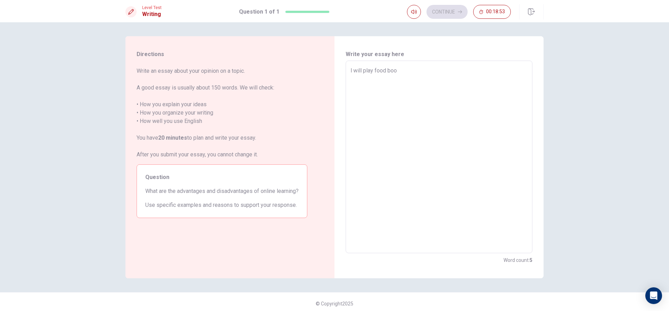
type textarea "x"
type textarea "l will play food boor"
type textarea "x"
type textarea "l will play food boor"
type textarea "x"
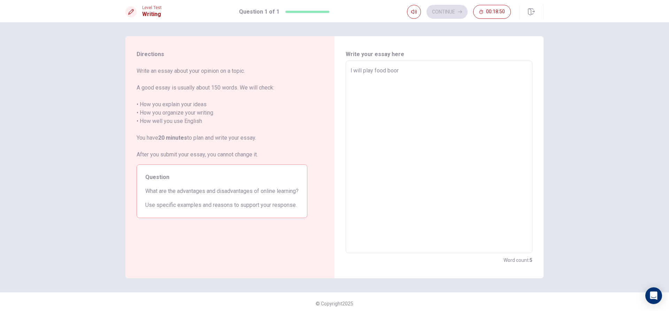
type textarea "l will play food boor a"
type textarea "x"
type textarea "l will play food boor an"
type textarea "x"
type textarea "l will play food boor and"
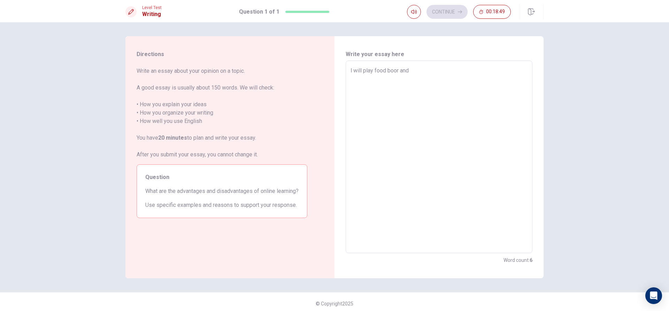
type textarea "x"
type textarea "l will play food boor and"
type textarea "x"
type textarea "l will play food boor and p"
type textarea "x"
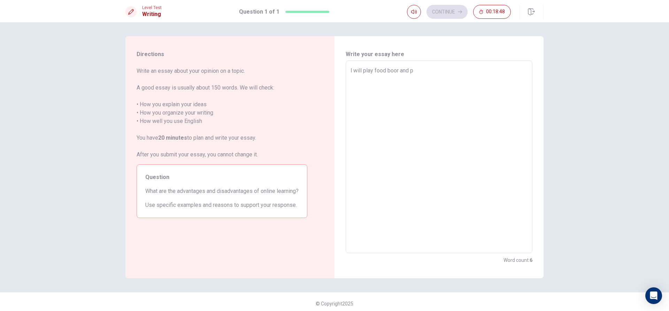
type textarea "l will play food boor and pl"
type textarea "x"
type textarea "l will play food boor and pls"
type textarea "x"
type textarea "l will play food boor and pls"
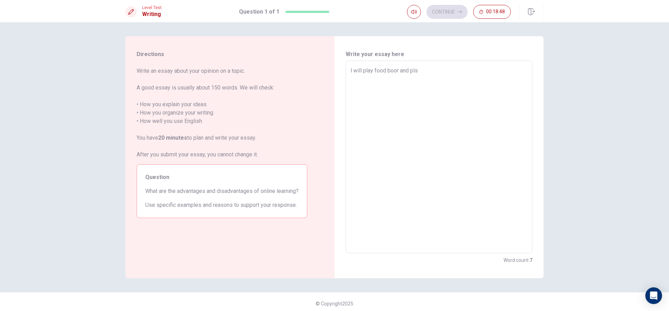
type textarea "x"
type textarea "l will play food boor and pls w"
type textarea "x"
type textarea "l will play food boor and pls wi"
type textarea "x"
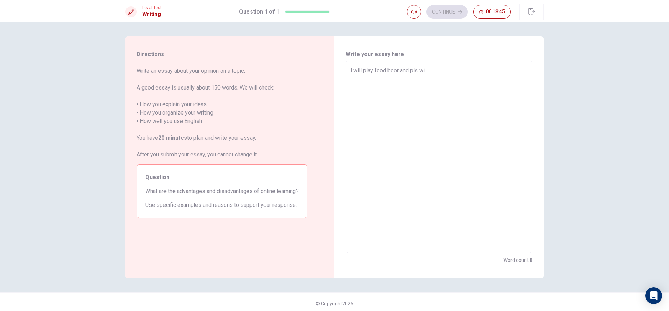
type textarea "l will play food boor and pls wit"
type textarea "x"
type textarea "l will play food boor and pls witn"
type textarea "x"
type textarea "l will play food boor and pls wit"
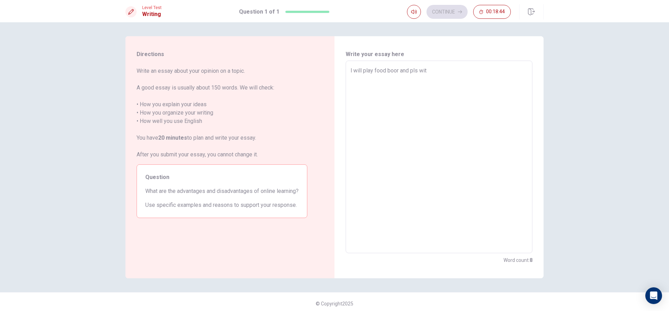
type textarea "x"
type textarea "l will play food boor and pls wi"
type textarea "x"
type textarea "l will play food boor and pls wim"
type textarea "x"
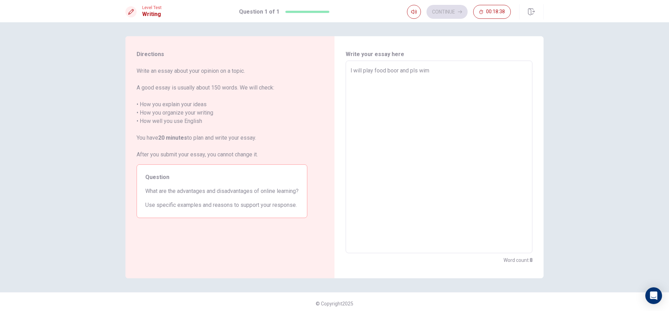
type textarea "l will play food boor and pls wimt"
type textarea "x"
type textarea "l will play food boor and pls wimt"
type textarea "x"
type textarea "l will play food boor and pls wimt m"
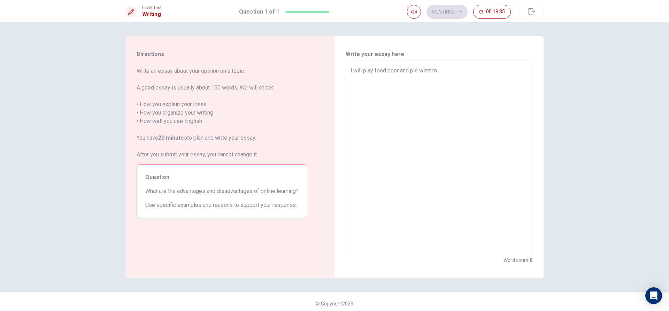
type textarea "x"
type textarea "l will play food boor and pls wimt my"
type textarea "x"
type textarea "l will play food boor and pls wimt my"
type textarea "x"
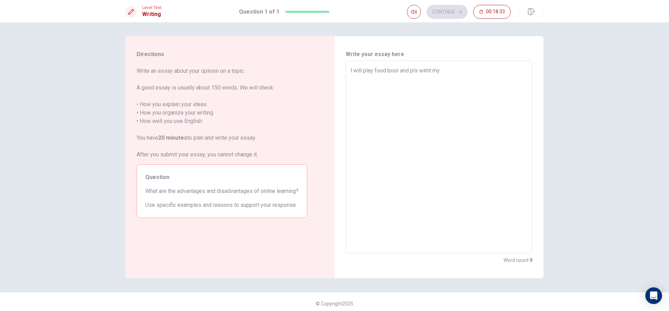
type textarea "l will play food boor and pls wimt my a"
type textarea "x"
type textarea "l will play food boor and pls wimt my ad"
type textarea "x"
type textarea "l will play food boor and pls wimt my ada"
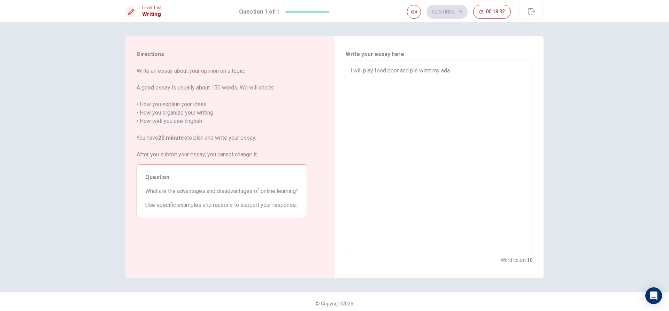
type textarea "x"
type textarea "l will play food boor and pls wimt my adaw"
type textarea "x"
type textarea "l will play food boor and pls wimt my ada"
type textarea "x"
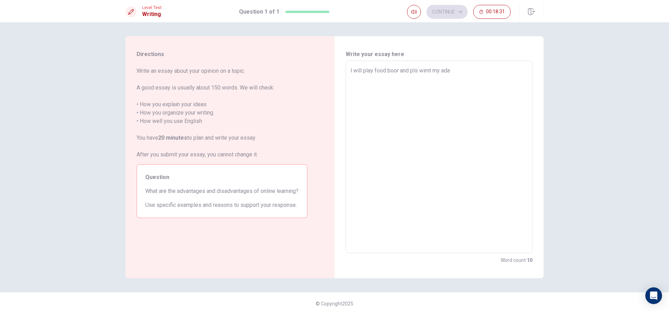
type textarea "l will play food boor and pls wimt my ad"
type textarea "x"
type textarea "l will play food boor and pls wimt my a"
type textarea "x"
type textarea "l will play food boor and pls wimt my"
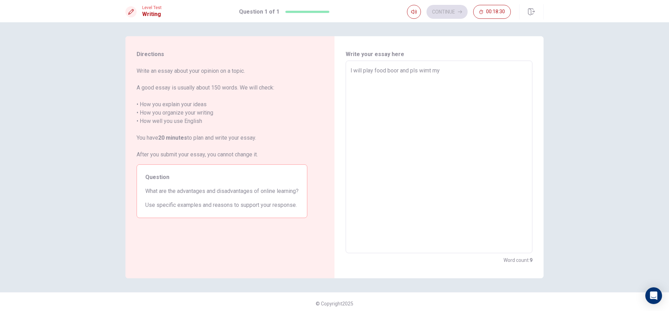
type textarea "x"
type textarea "l will play food boor and pls wimt my f"
type textarea "x"
type textarea "l will play food boor and pls wimt my fr"
type textarea "x"
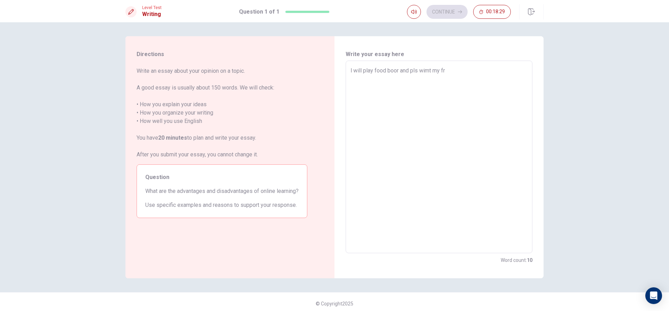
type textarea "l will play food boor and pls wimt my frt"
type textarea "x"
type textarea "l will play food boor and pls wimt my fr"
type textarea "x"
type textarea "l will play food boor and pls wimt my fri"
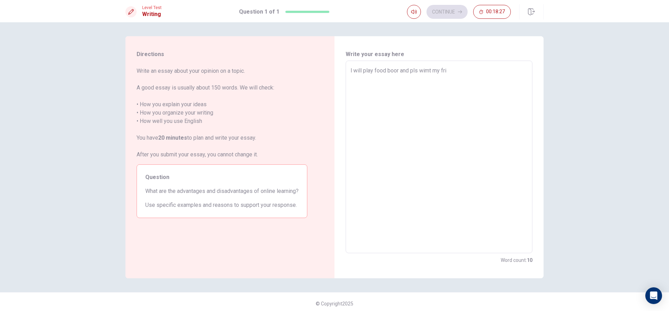
type textarea "x"
type textarea "l will play food boor and pls wimt my frie"
type textarea "x"
type textarea "l will play food boor and pls wimt my frie."
type textarea "x"
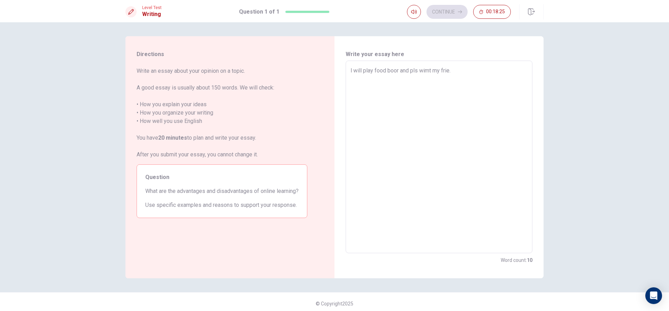
type textarea "l will play food boor and pls wimt my frie"
type textarea "x"
type textarea "l will play food boor and pls wimt my frie"
type textarea "x"
type textarea "l will play food boor and pls wimt my frie i"
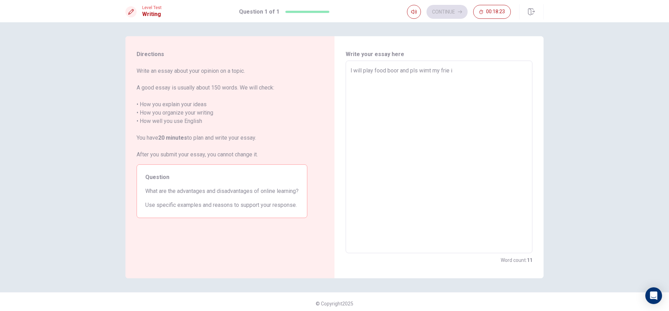
type textarea "x"
type textarea "l will play food boor and pls wimt my frie i"
type textarea "x"
type textarea "l will play food boor and pls wimt my frie i l"
type textarea "x"
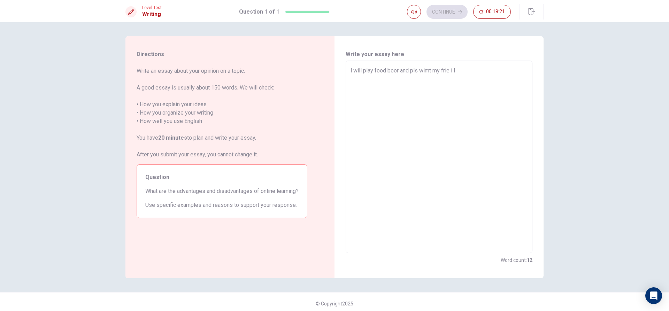
type textarea "l will play food boor and pls wimt my frie i li"
type textarea "x"
type textarea "l will play food boor and pls wimt my frie i liv"
type textarea "x"
type textarea "l will play food boor and pls wimt my frie i live"
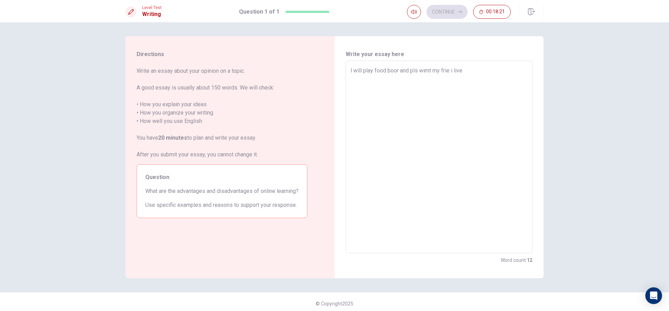
type textarea "x"
type textarea "l will play food boor and pls wimt my frie i live"
type textarea "x"
type textarea "l will play food boor and pls wimt my frie i live y"
type textarea "x"
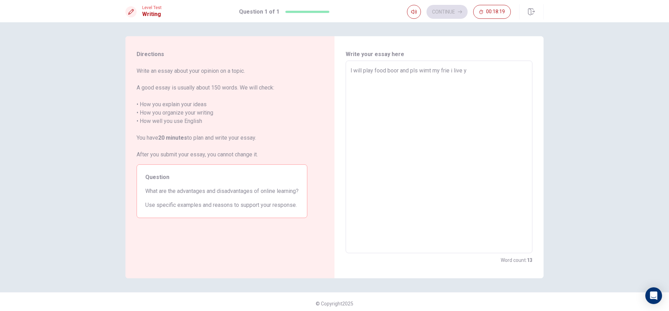
type textarea "l will play food boor and pls wimt my frie i live yo"
type textarea "x"
type textarea "l will play food boor and pls wimt my frie i live yo"
type textarea "x"
type textarea "l will play food boor and pls wimt my frie i live yo p"
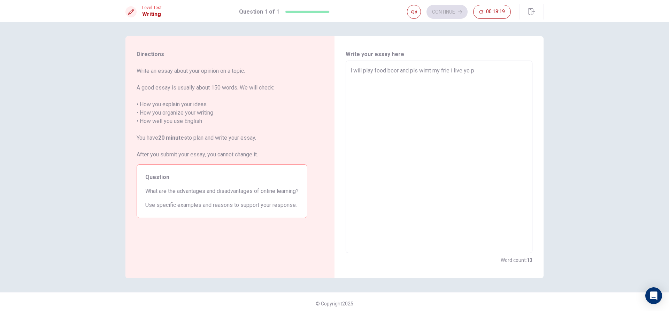
type textarea "x"
type textarea "l will play food boor and pls wimt my frie i live yo pl"
type textarea "x"
type textarea "l will play food boor and pls wimt my frie i live yo pla"
type textarea "x"
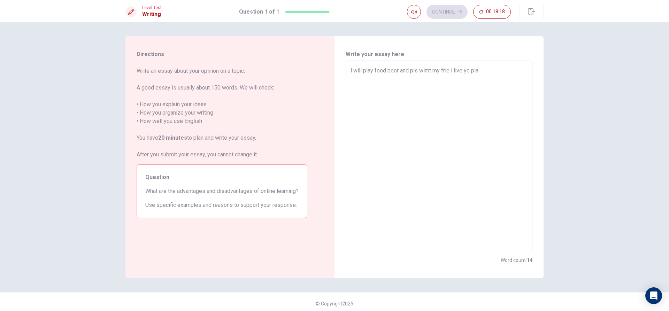
type textarea "l will play food boor and pls wimt my frie i live yo play"
type textarea "x"
type textarea "l will play food boor and pls wimt my frie i live yo play"
type textarea "x"
type textarea "l will play food boor and pls wimt my frie i live yo play b"
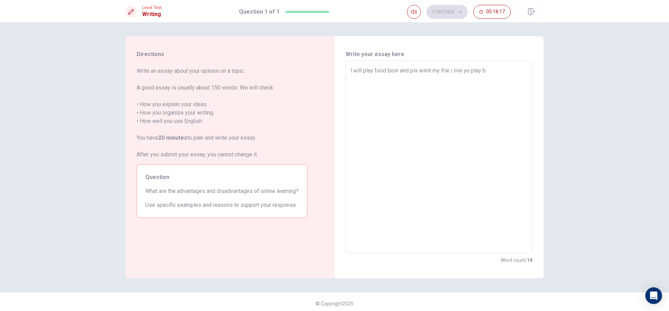
type textarea "x"
type textarea "l will play food boor and pls wimt my frie i live yo play be"
type textarea "x"
type textarea "l will play food boor and pls wimt my frie i live yo play be"
type textarea "x"
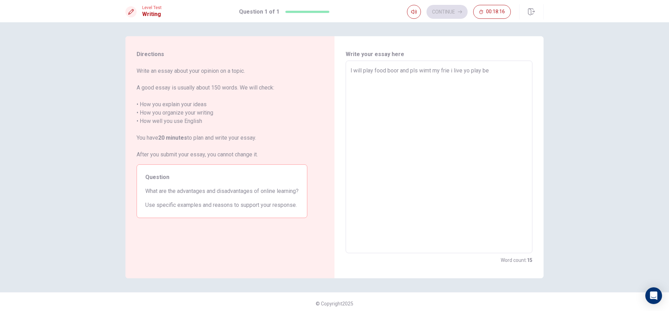
type textarea "l will play food boor and pls wimt my frie i live yo play be q"
type textarea "x"
type textarea "l will play food boor and pls wimt my frie i live yo play be qc"
type textarea "x"
type textarea "l will play food boor and pls wimt my frie i live yo play be qco"
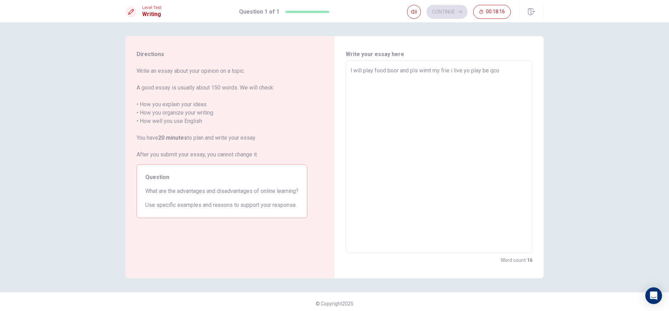
type textarea "x"
type textarea "l will play food boor and pls wimt my frie i live yo play be qcor"
type textarea "x"
type textarea "l will play food boor and pls wimt my frie i live yo play be qco"
type textarea "x"
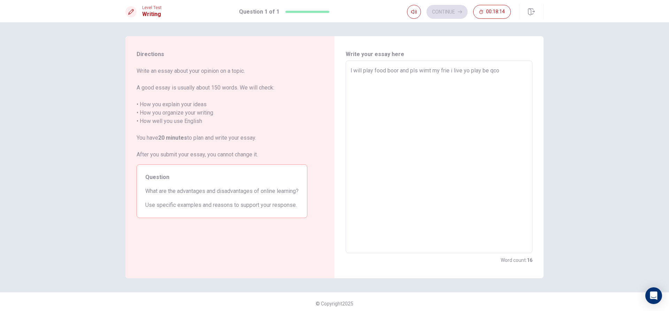
type textarea "l will play food boor and pls wimt my frie i live yo play be qc"
type textarea "x"
click at [454, 13] on button "Continue" at bounding box center [446, 12] width 41 height 14
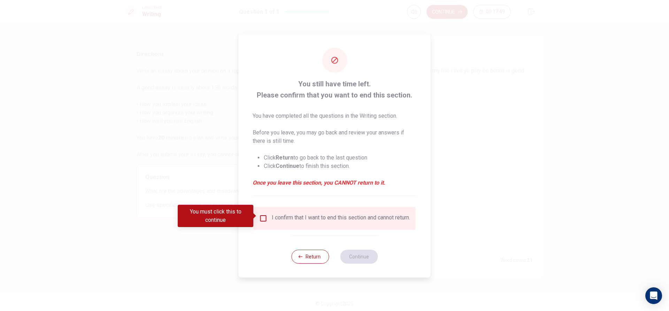
click at [261, 216] on input "You must click this to continue" at bounding box center [263, 218] width 8 height 8
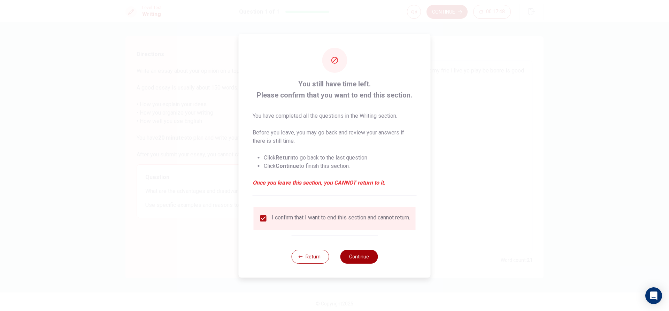
click at [358, 261] on button "Continue" at bounding box center [359, 257] width 38 height 14
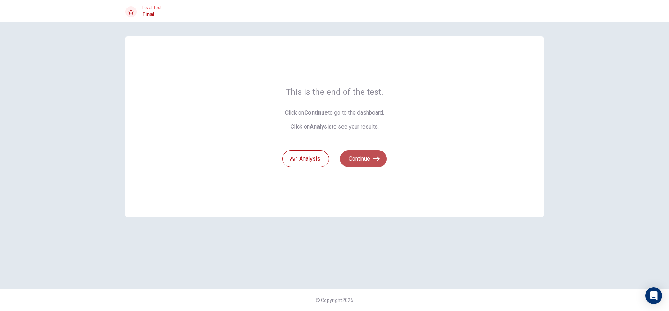
click at [369, 157] on button "Continue" at bounding box center [363, 159] width 47 height 17
